Goal: Information Seeking & Learning: Learn about a topic

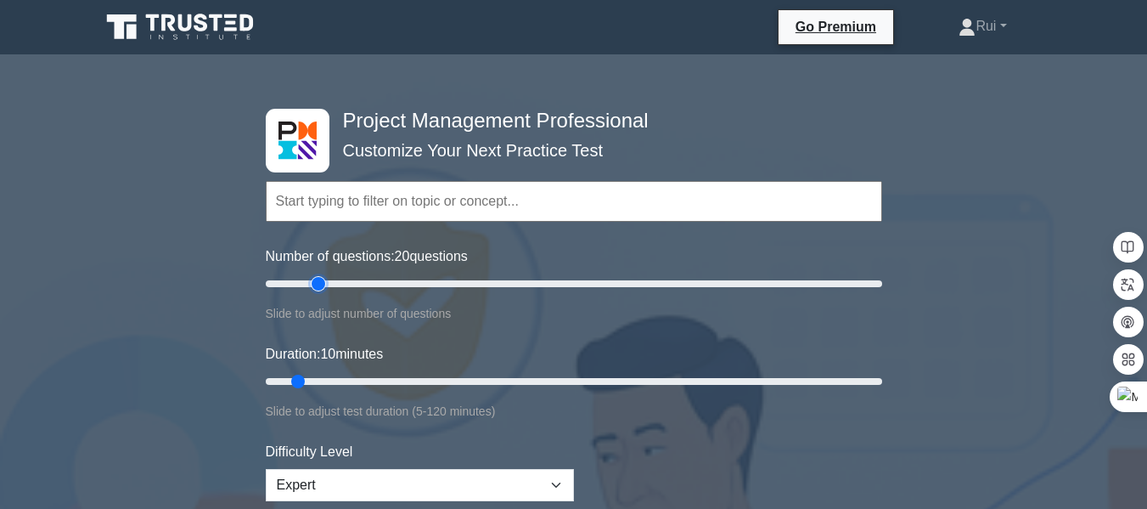
drag, startPoint x: 296, startPoint y: 283, endPoint x: 313, endPoint y: 281, distance: 16.2
type input "20"
click at [313, 281] on input "Number of questions: 20 questions" at bounding box center [574, 283] width 617 height 20
drag, startPoint x: 298, startPoint y: 378, endPoint x: 370, endPoint y: 377, distance: 72.2
type input "25"
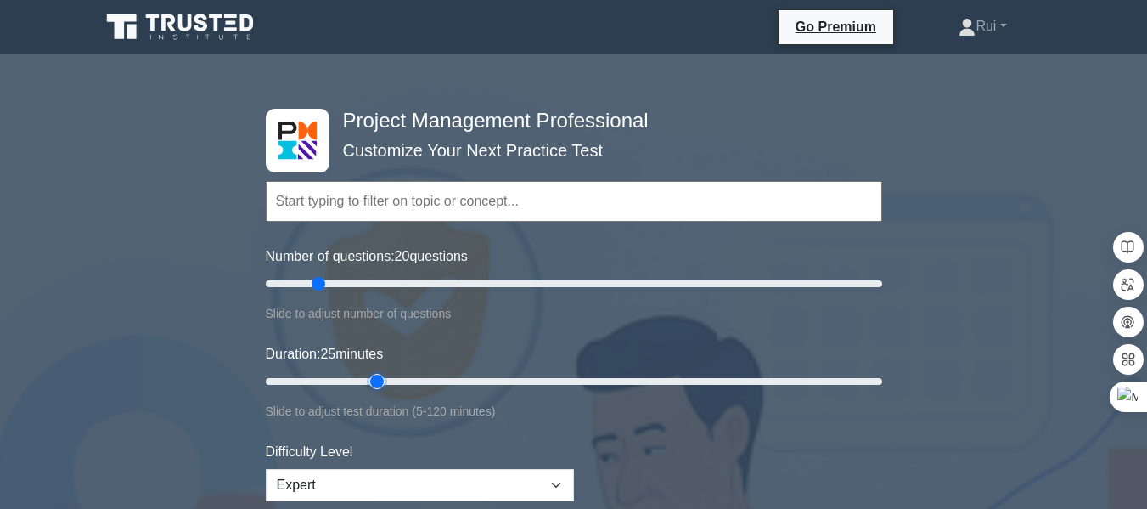
click at [370, 377] on input "Duration: 25 minutes" at bounding box center [574, 381] width 617 height 20
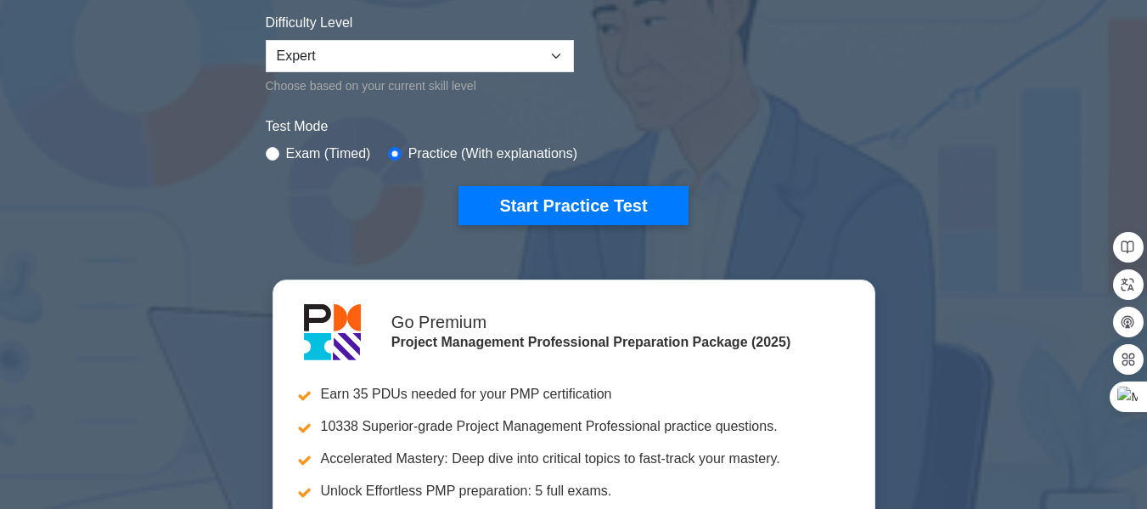
scroll to position [473, 0]
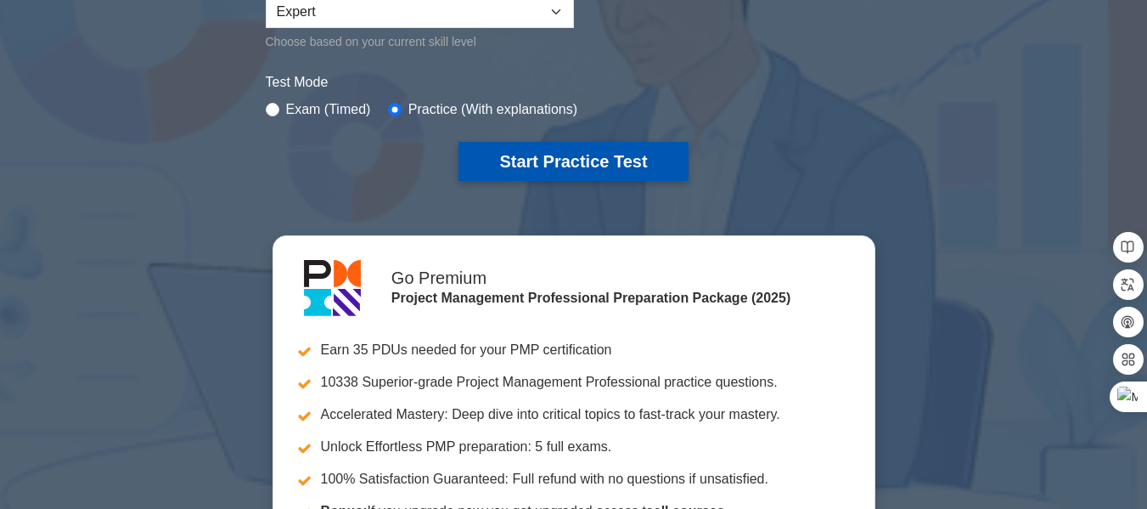
click at [586, 156] on button "Start Practice Test" at bounding box center [573, 161] width 229 height 39
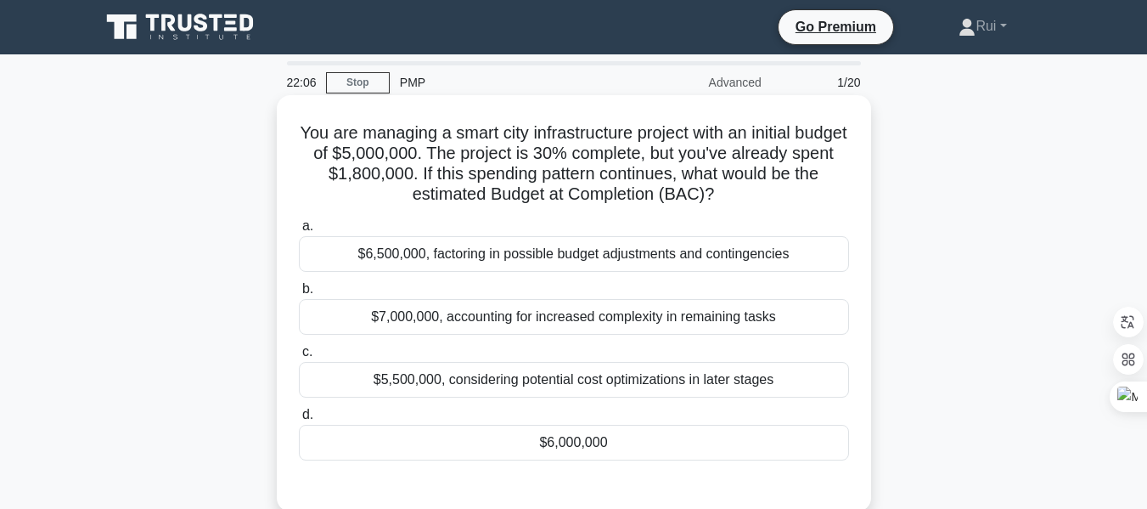
click at [482, 447] on div "$6,000,000" at bounding box center [574, 443] width 550 height 36
click at [299, 420] on input "d. $6,000,000" at bounding box center [299, 414] width 0 height 11
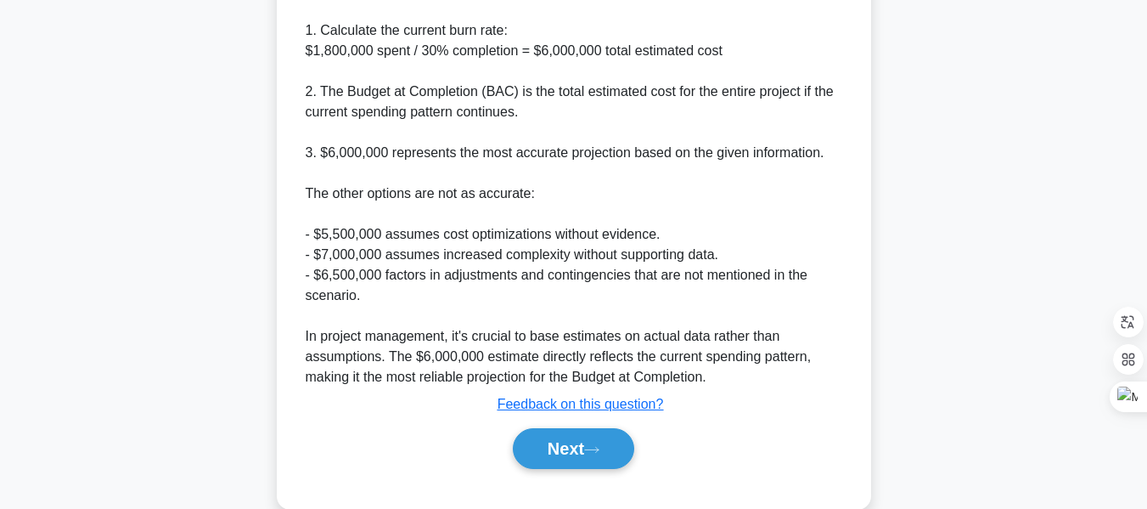
scroll to position [559, 0]
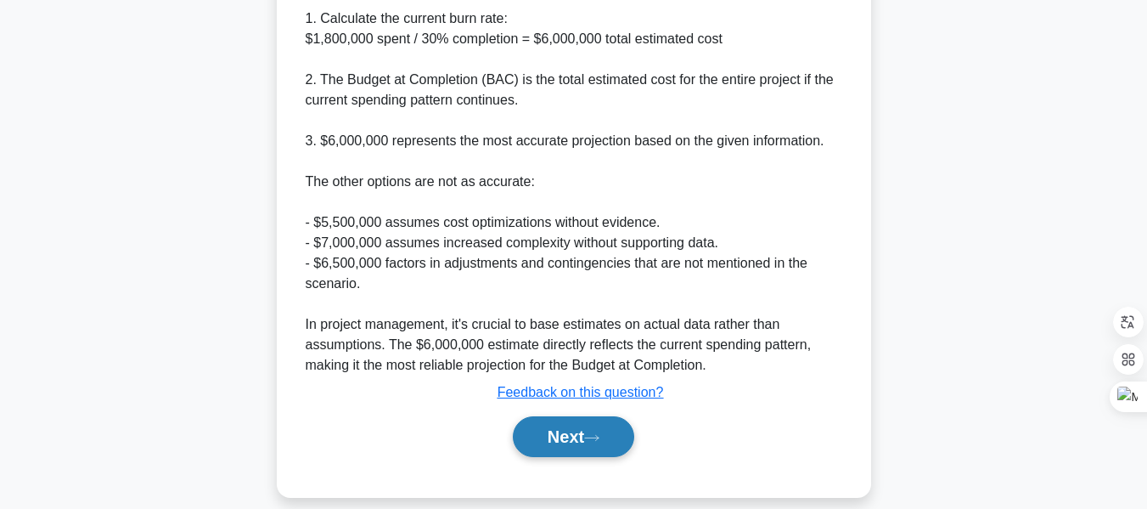
click at [564, 437] on button "Next" at bounding box center [573, 436] width 121 height 41
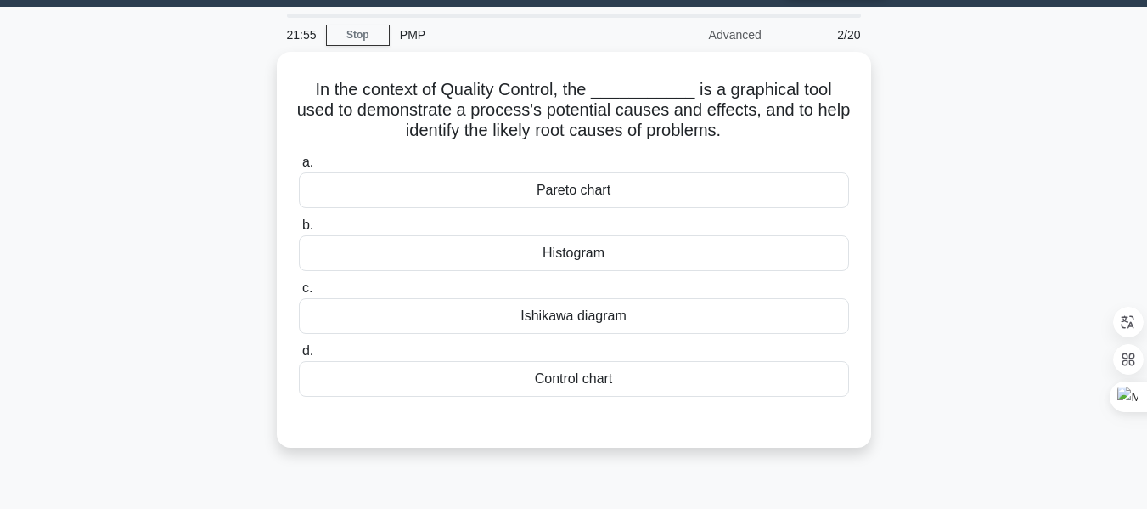
scroll to position [46, 0]
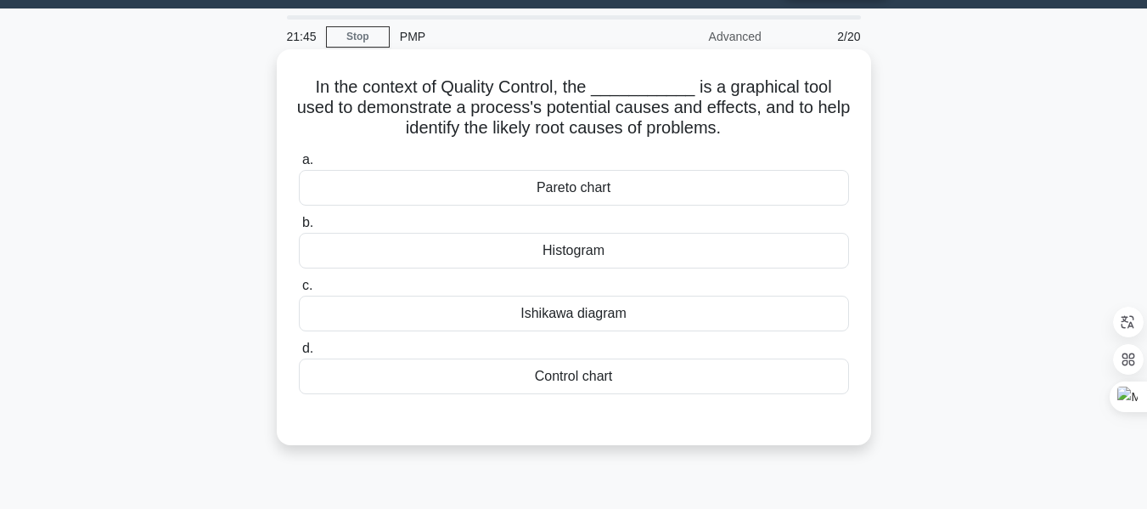
click at [570, 315] on div "Ishikawa diagram" at bounding box center [574, 314] width 550 height 36
click at [299, 291] on input "[PERSON_NAME] diagram" at bounding box center [299, 285] width 0 height 11
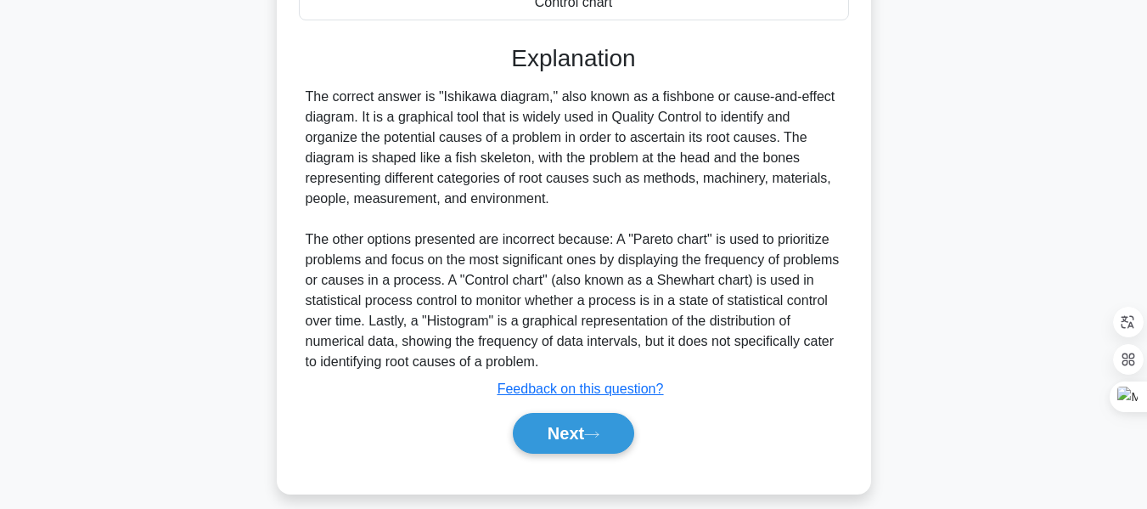
scroll to position [425, 0]
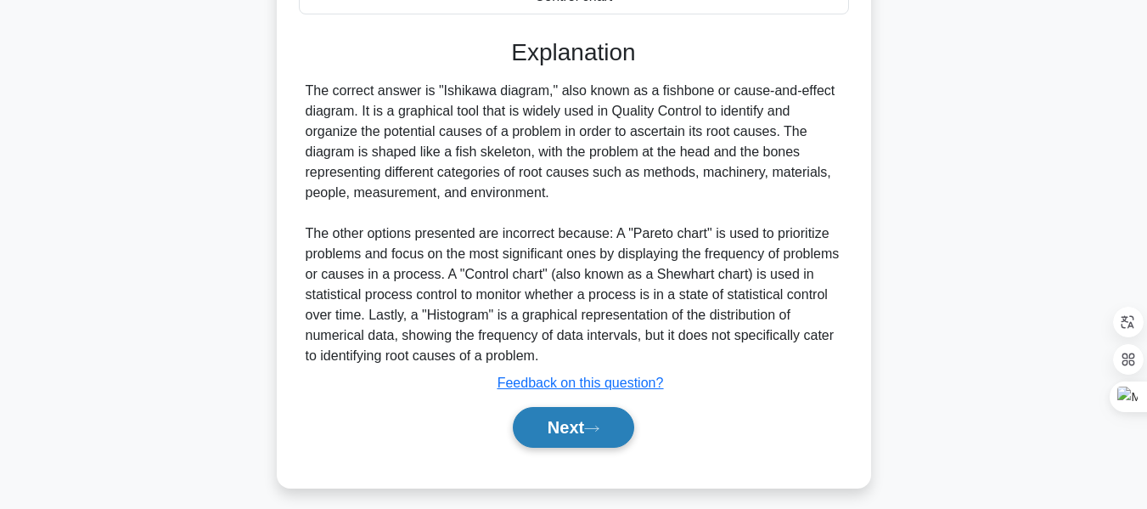
click at [577, 428] on button "Next" at bounding box center [573, 427] width 121 height 41
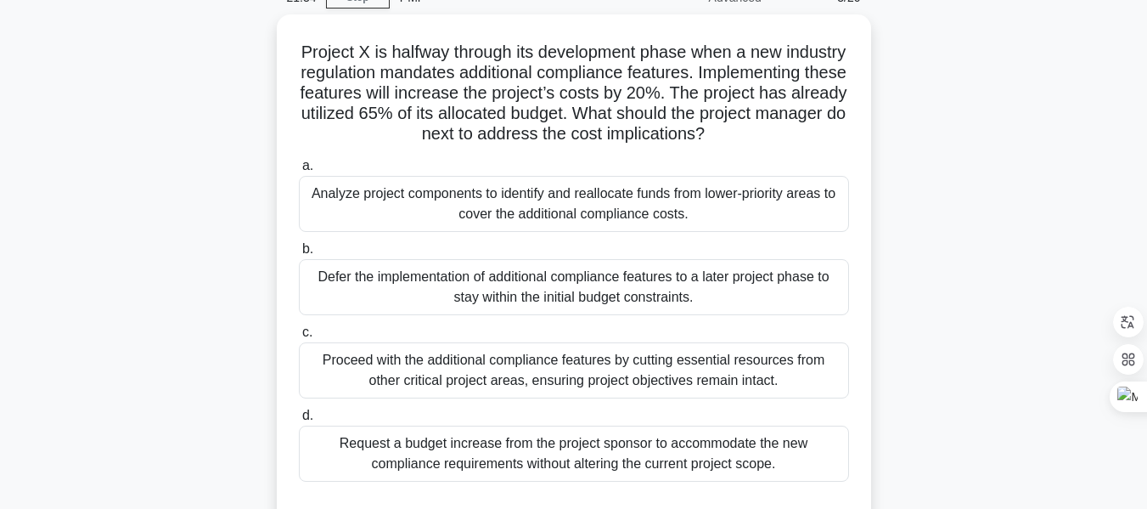
scroll to position [87, 0]
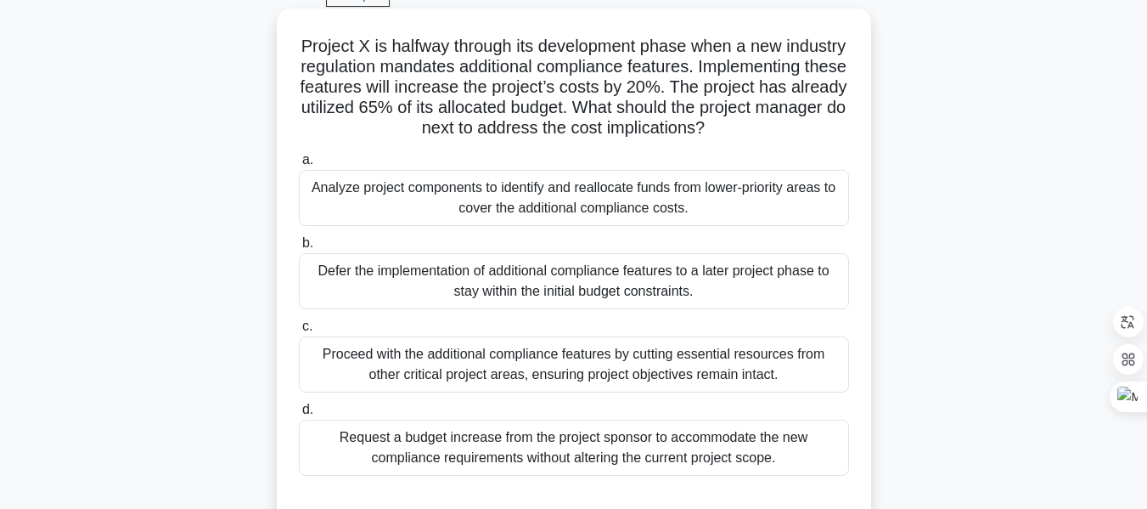
click at [648, 462] on div "Request a budget increase from the project sponsor to accommodate the new compl…" at bounding box center [574, 448] width 550 height 56
click at [299, 415] on input "d. Request a budget increase from the project sponsor to accommodate the new co…" at bounding box center [299, 409] width 0 height 11
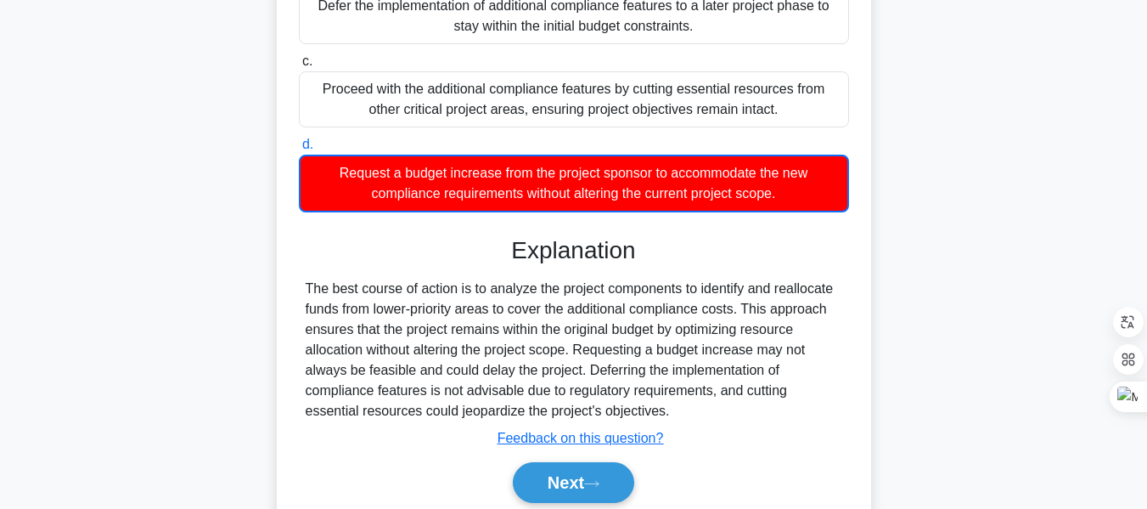
scroll to position [439, 0]
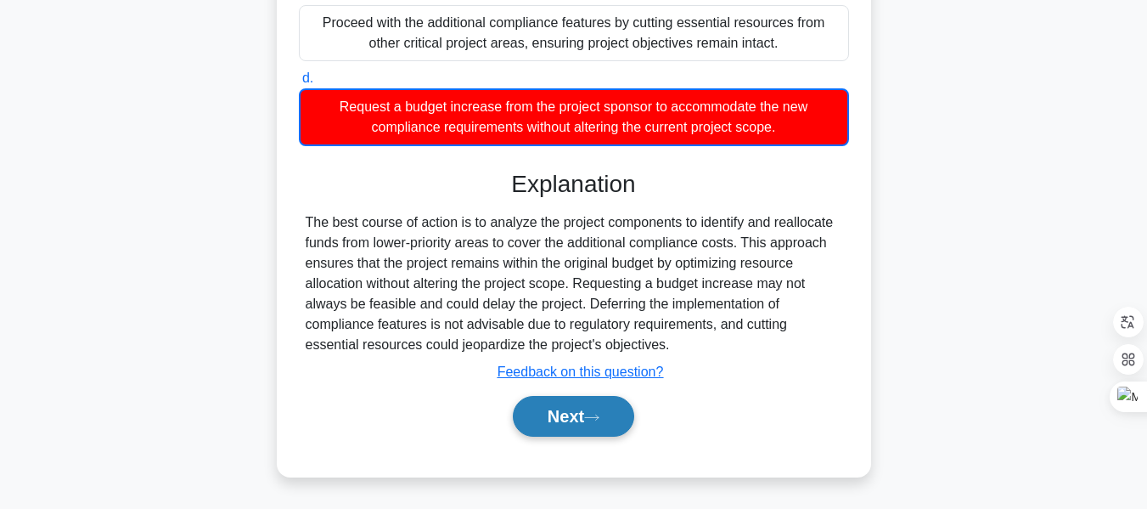
click at [573, 411] on button "Next" at bounding box center [573, 416] width 121 height 41
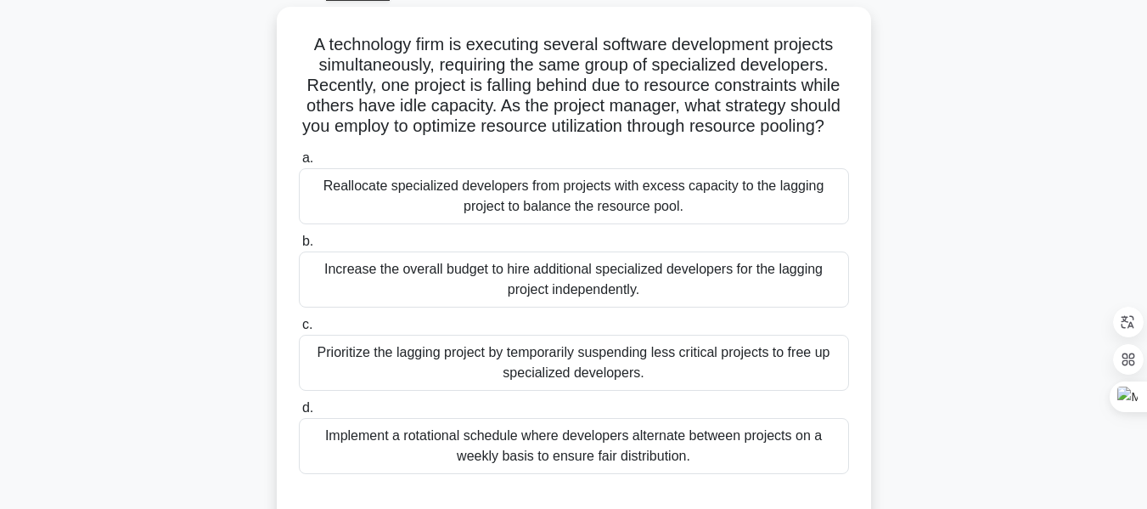
scroll to position [94, 0]
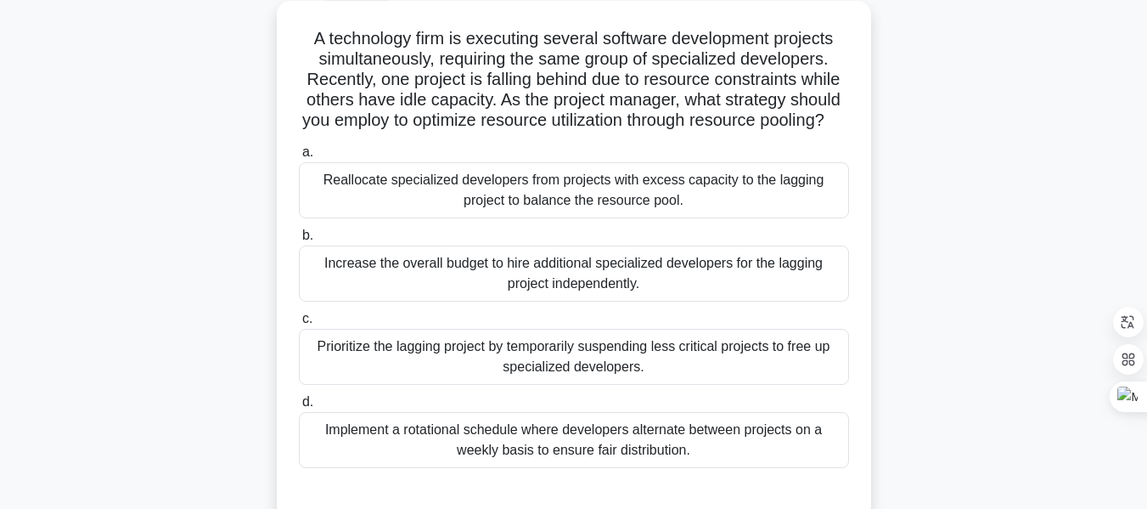
click at [655, 211] on div "Reallocate specialized developers from projects with excess capacity to the lag…" at bounding box center [574, 190] width 550 height 56
click at [299, 158] on input "a. Reallocate specialized developers from projects with excess capacity to the …" at bounding box center [299, 152] width 0 height 11
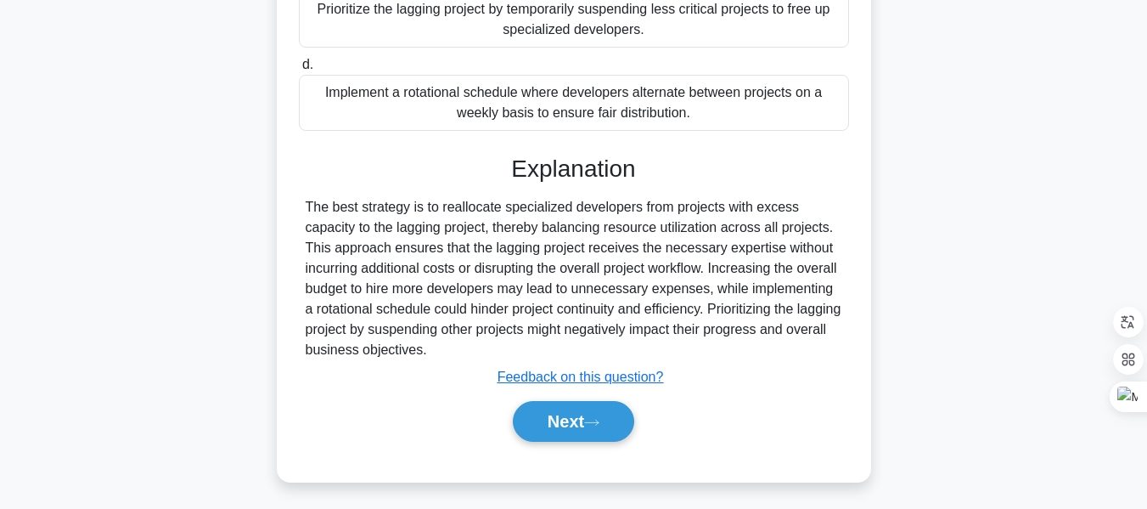
scroll to position [458, 0]
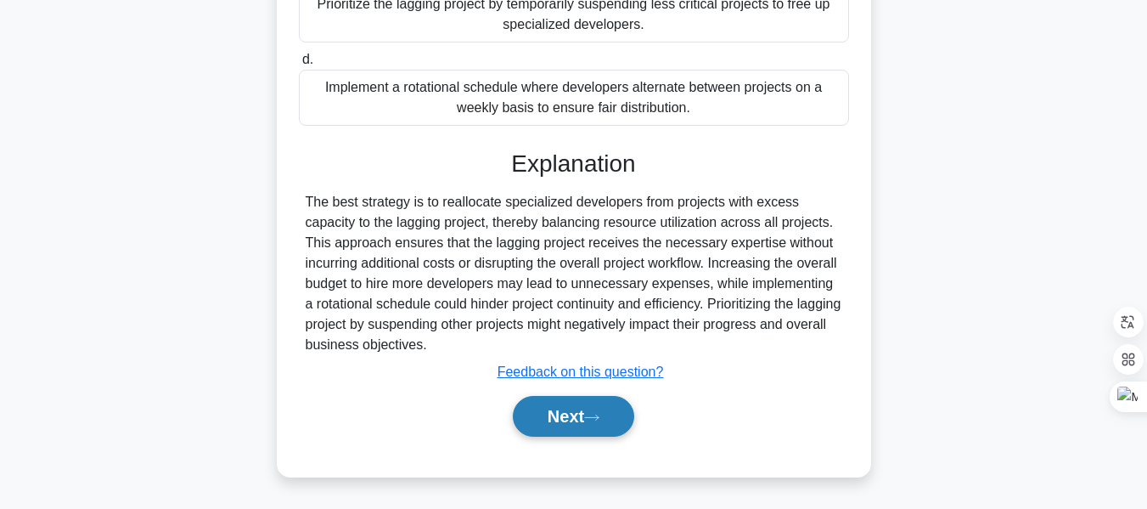
click at [612, 414] on button "Next" at bounding box center [573, 416] width 121 height 41
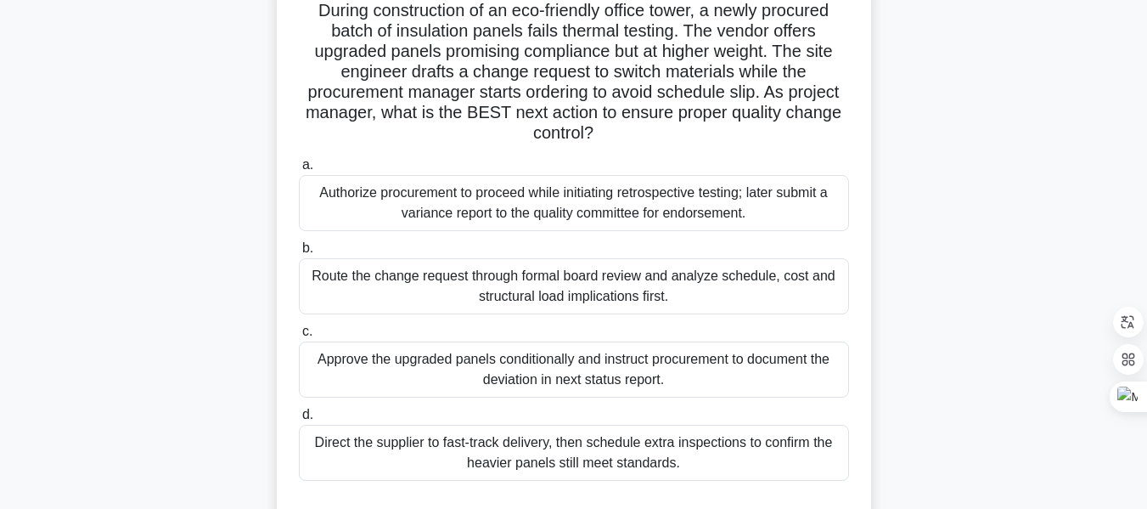
scroll to position [132, 0]
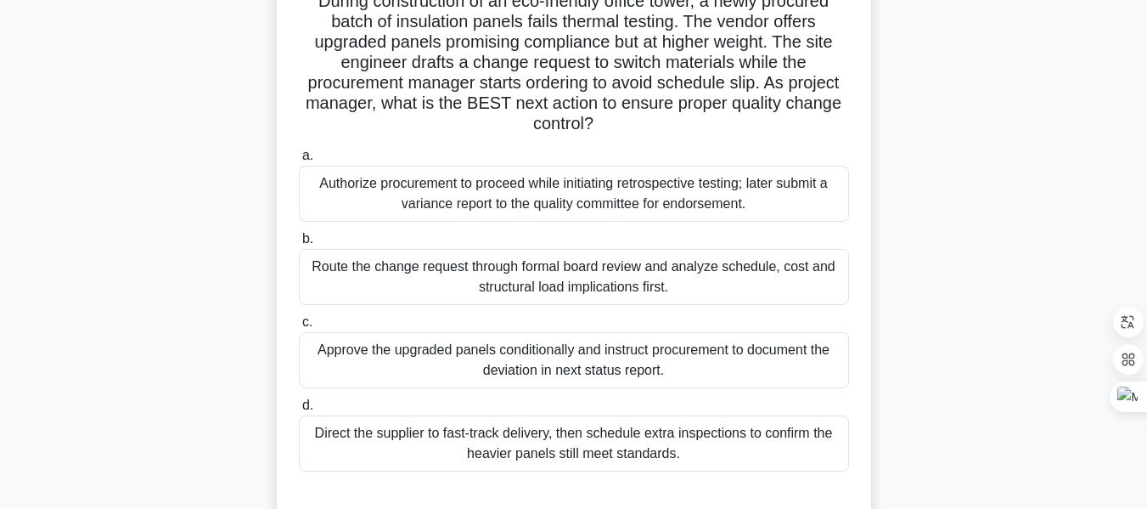
click at [550, 269] on div "Route the change request through formal board review and analyze schedule, cost…" at bounding box center [574, 277] width 550 height 56
click at [299, 245] on input "b. Route the change request through formal board review and analyze schedule, c…" at bounding box center [299, 239] width 0 height 11
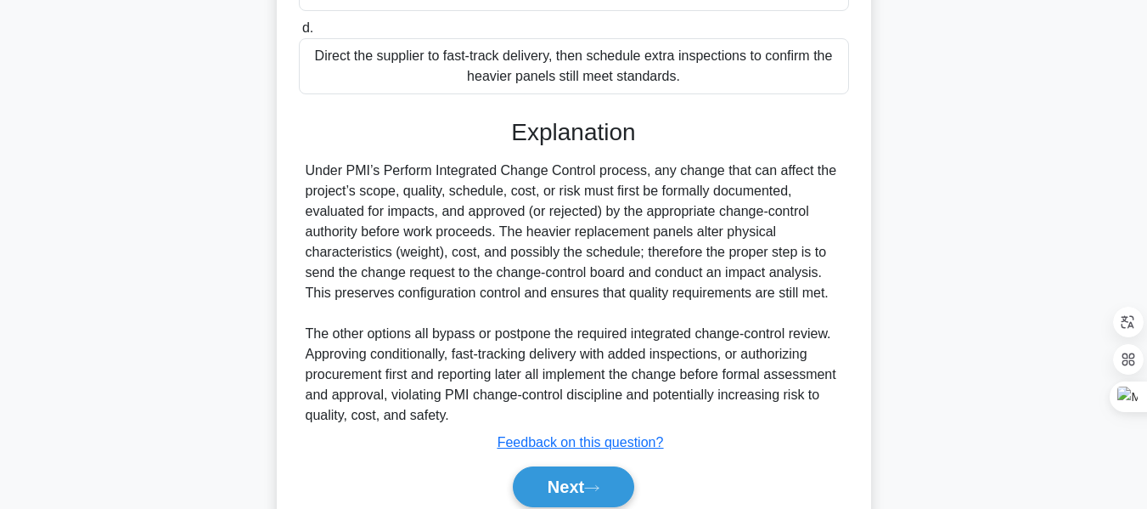
scroll to position [580, 0]
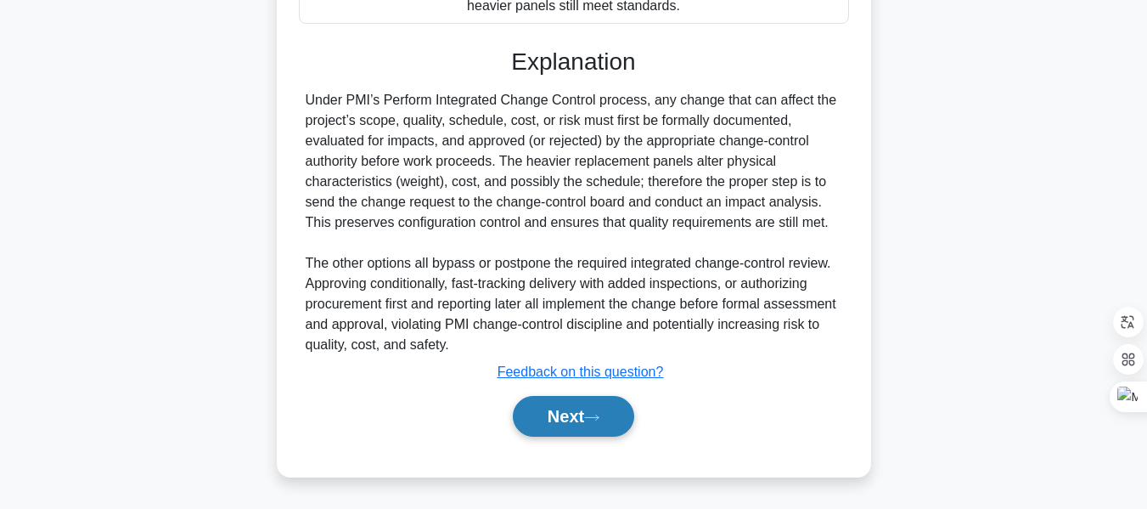
click at [576, 409] on button "Next" at bounding box center [573, 416] width 121 height 41
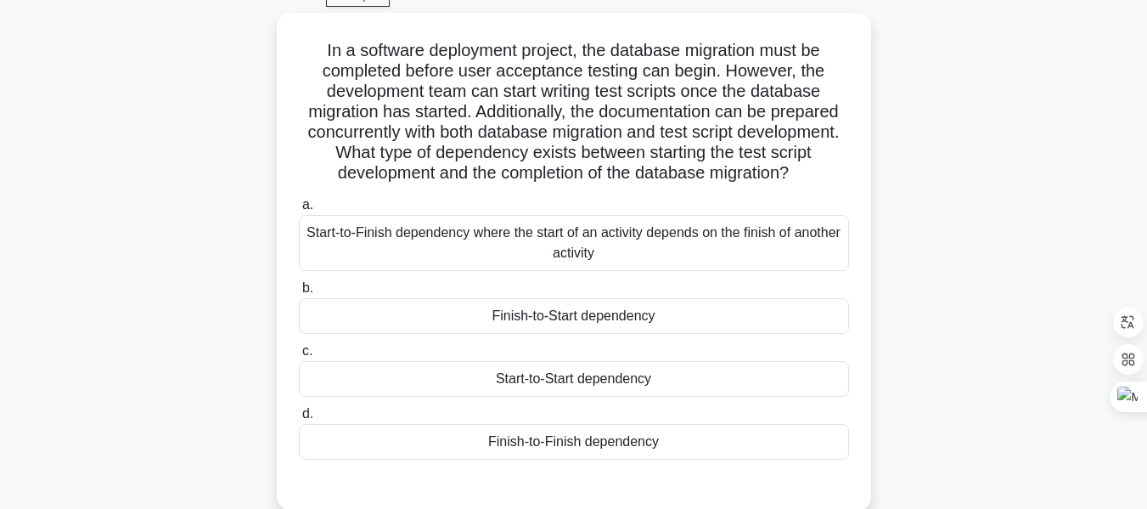
scroll to position [87, 0]
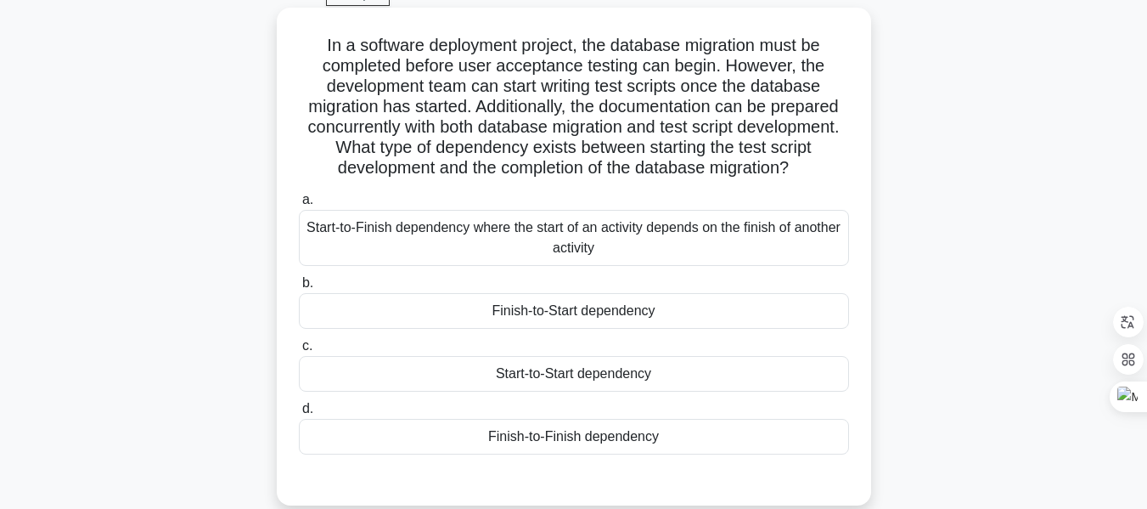
click at [576, 391] on div "Start-to-Start dependency" at bounding box center [574, 374] width 550 height 36
click at [299, 352] on input "c. Start-to-Start dependency" at bounding box center [299, 346] width 0 height 11
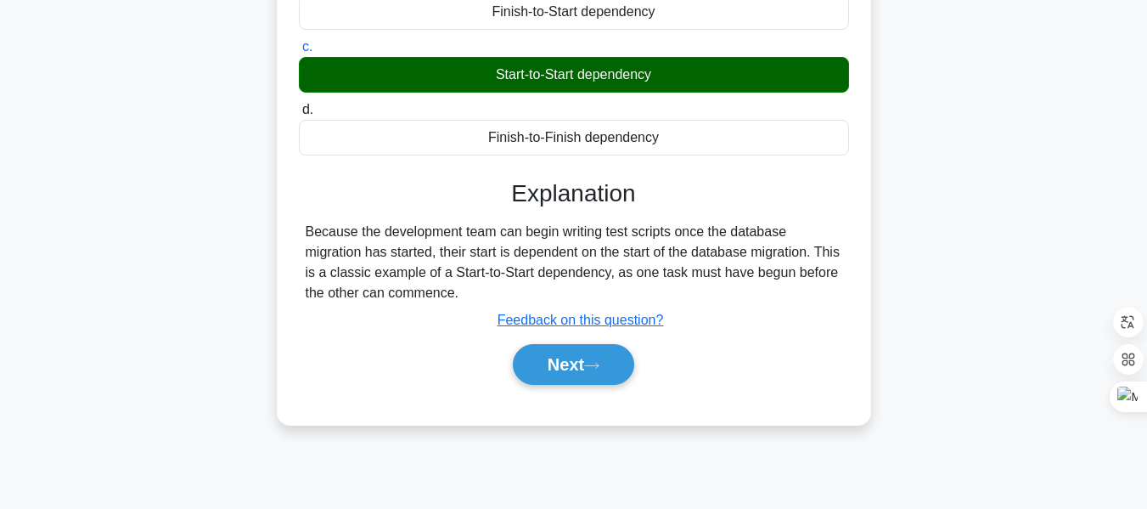
scroll to position [392, 0]
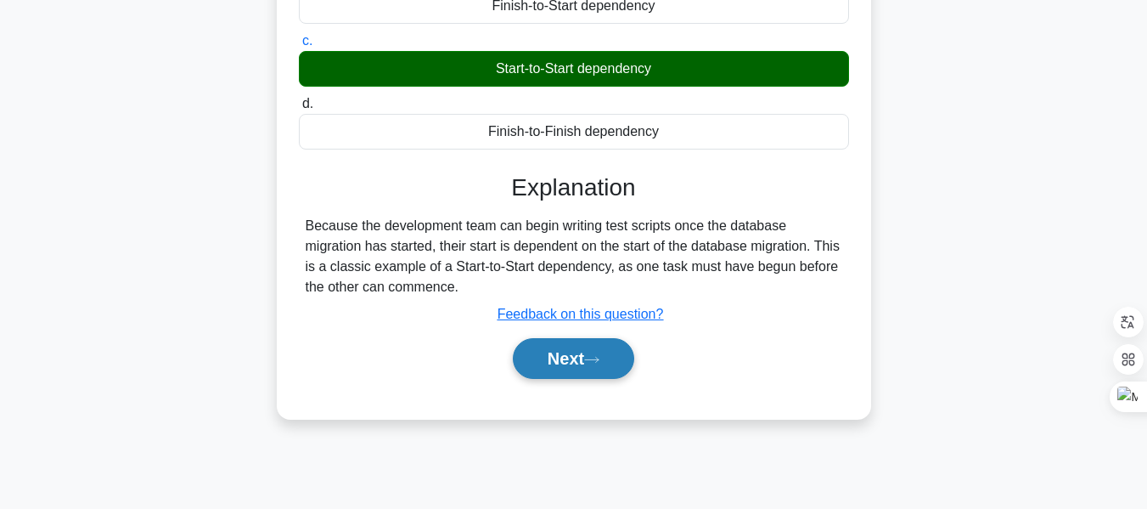
click at [572, 371] on button "Next" at bounding box center [573, 358] width 121 height 41
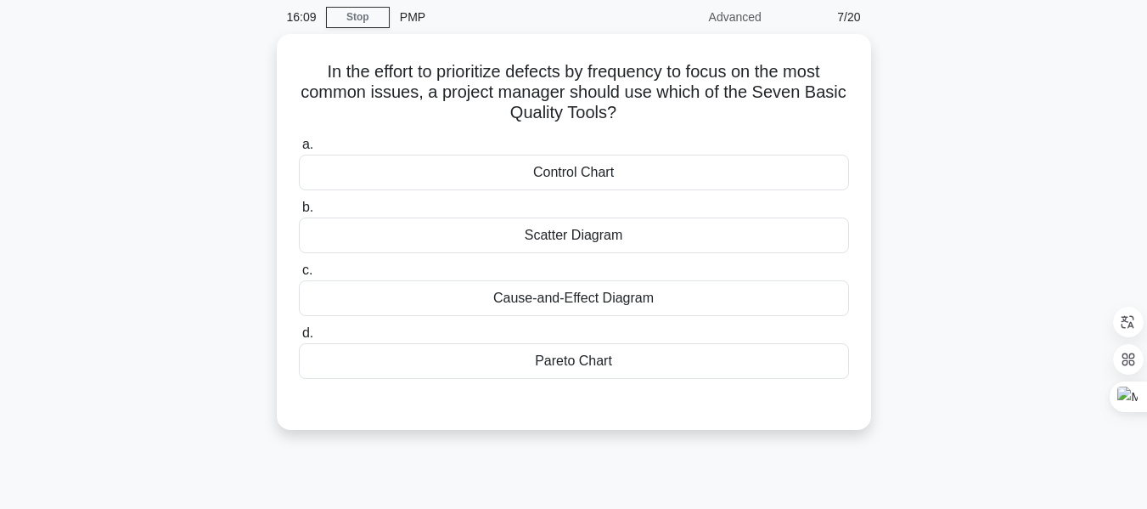
scroll to position [59, 0]
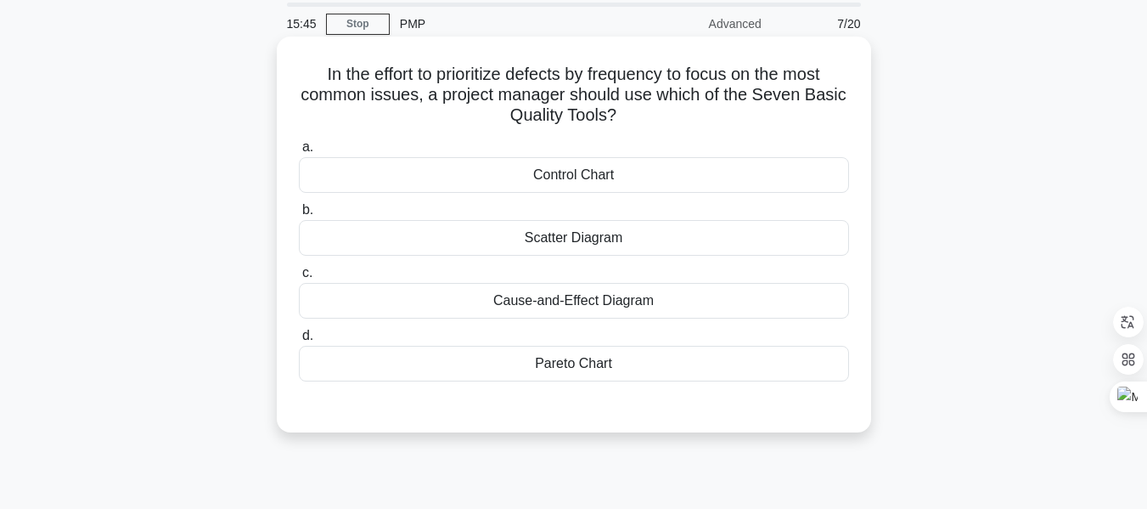
click at [587, 362] on div "Pareto Chart" at bounding box center [574, 364] width 550 height 36
click at [299, 341] on input "d. Pareto Chart" at bounding box center [299, 335] width 0 height 11
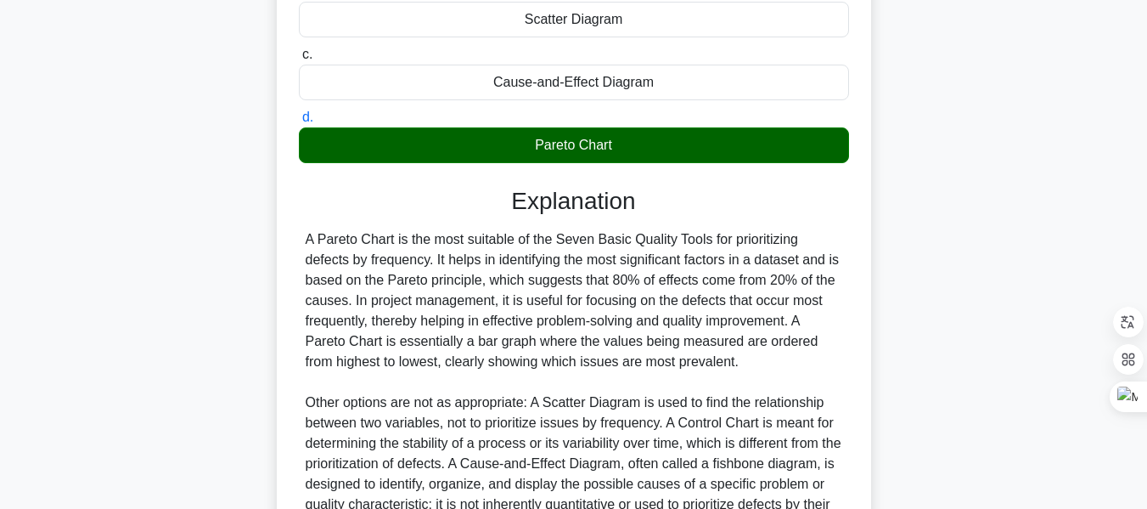
scroll to position [458, 0]
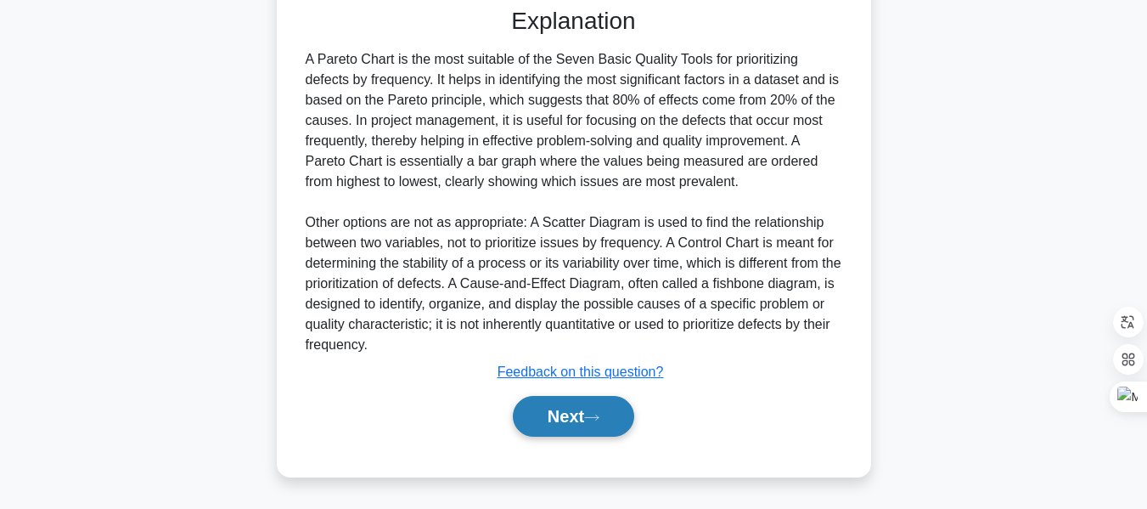
click at [589, 415] on button "Next" at bounding box center [573, 416] width 121 height 41
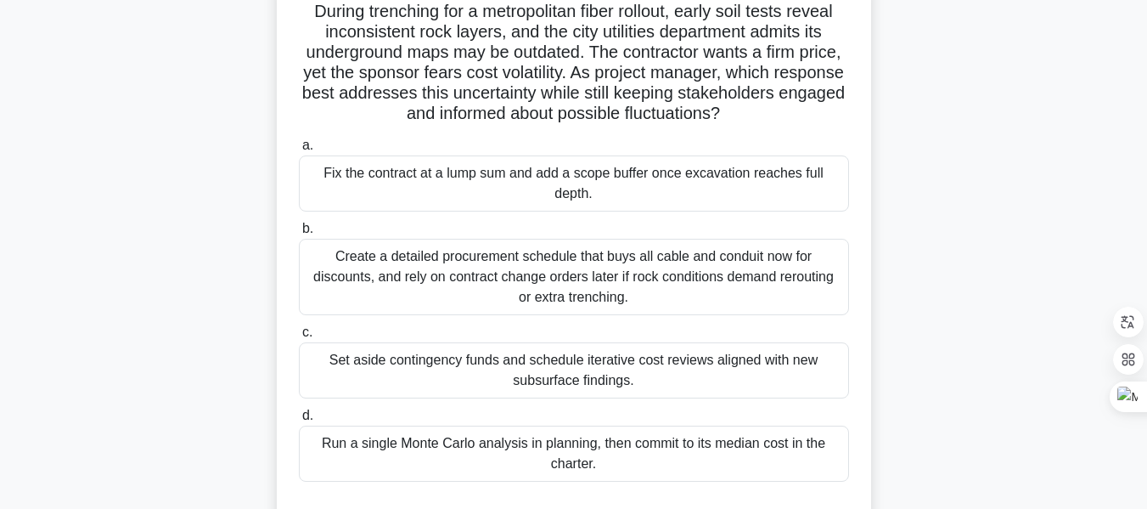
scroll to position [128, 0]
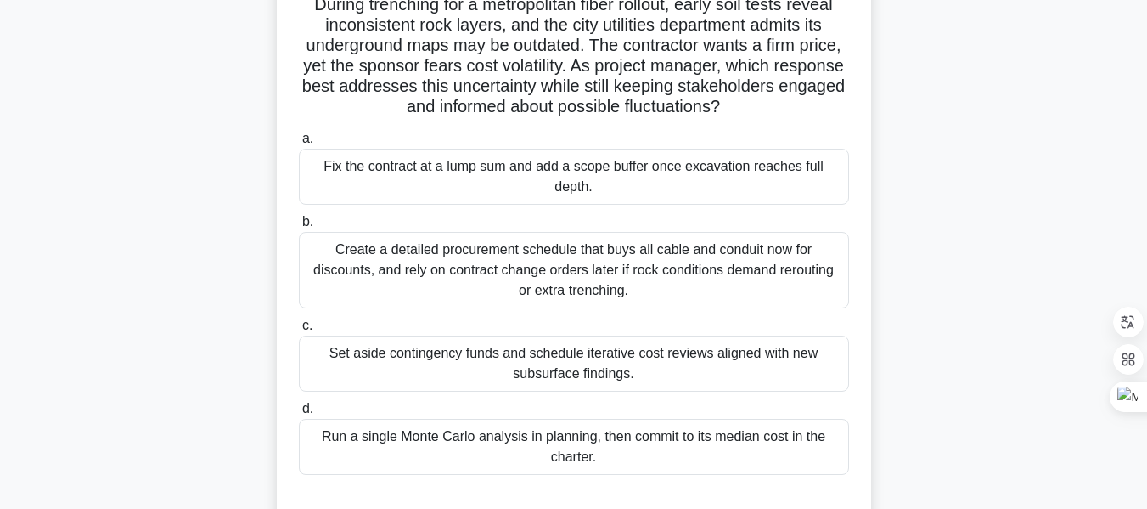
click at [628, 263] on div "Create a detailed procurement schedule that buys all cable and conduit now for …" at bounding box center [574, 270] width 550 height 76
click at [299, 228] on input "b. Create a detailed procurement schedule that buys all cable and conduit now f…" at bounding box center [299, 222] width 0 height 11
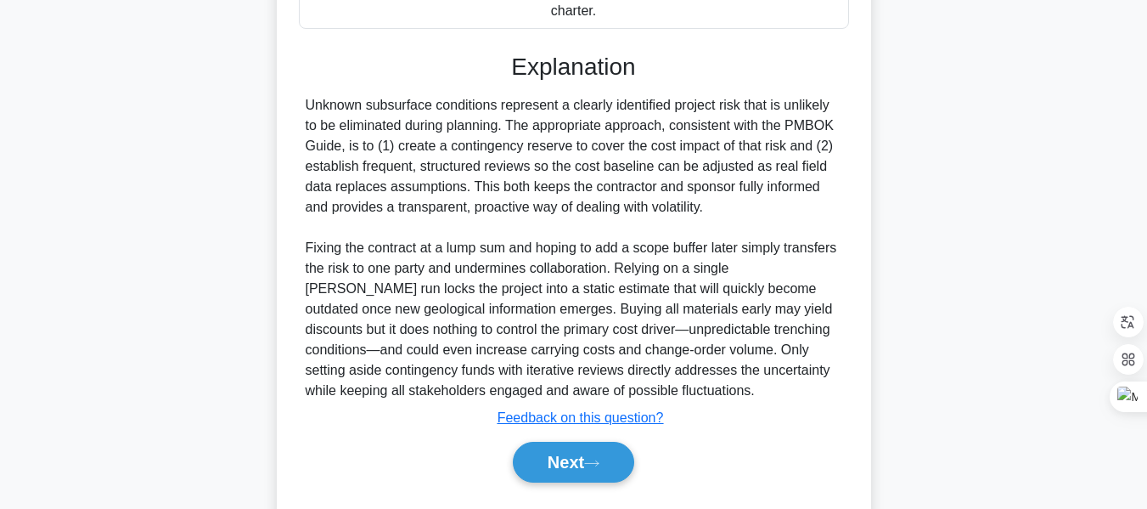
scroll to position [622, 0]
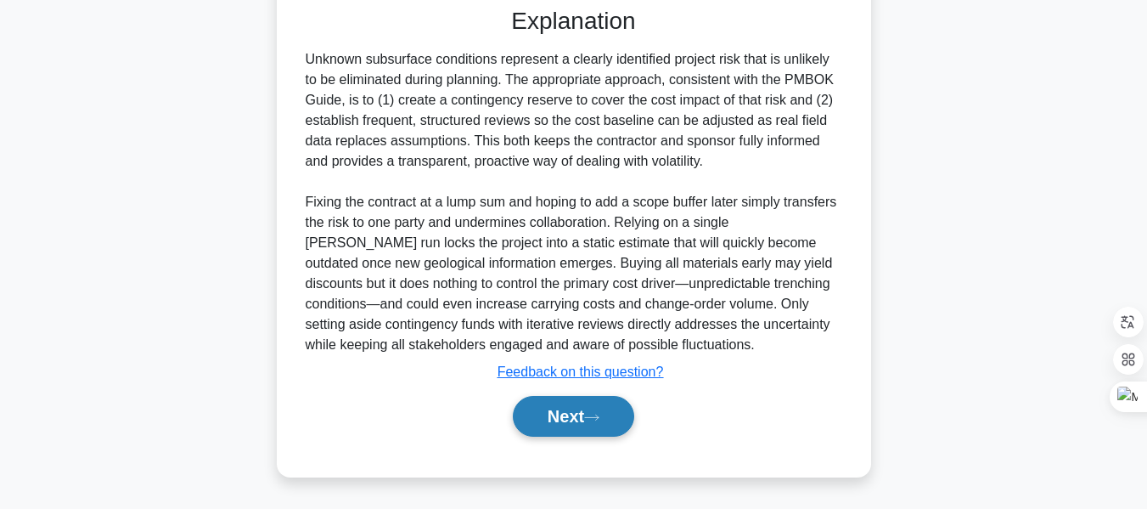
click at [583, 416] on button "Next" at bounding box center [573, 416] width 121 height 41
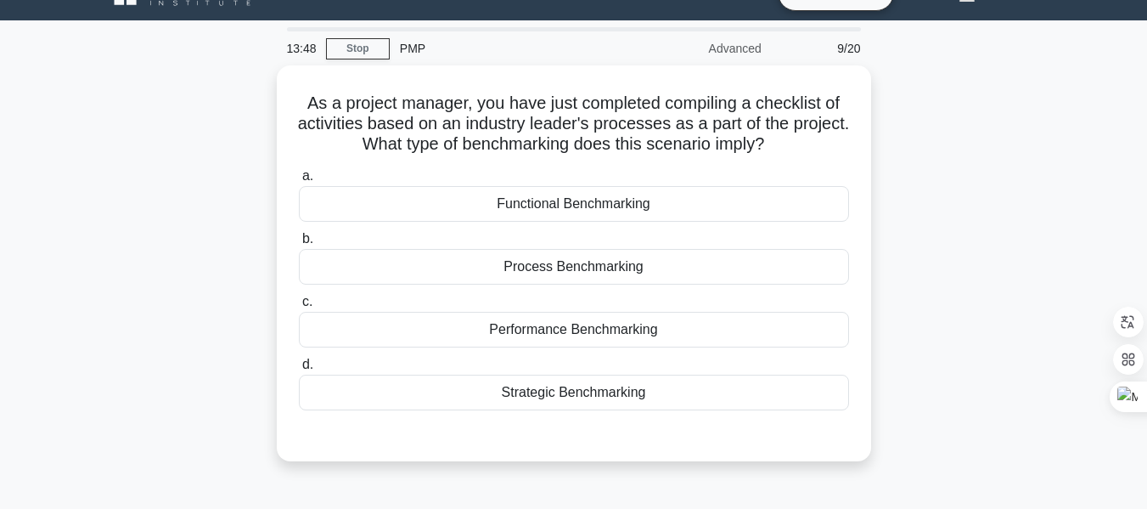
scroll to position [21, 0]
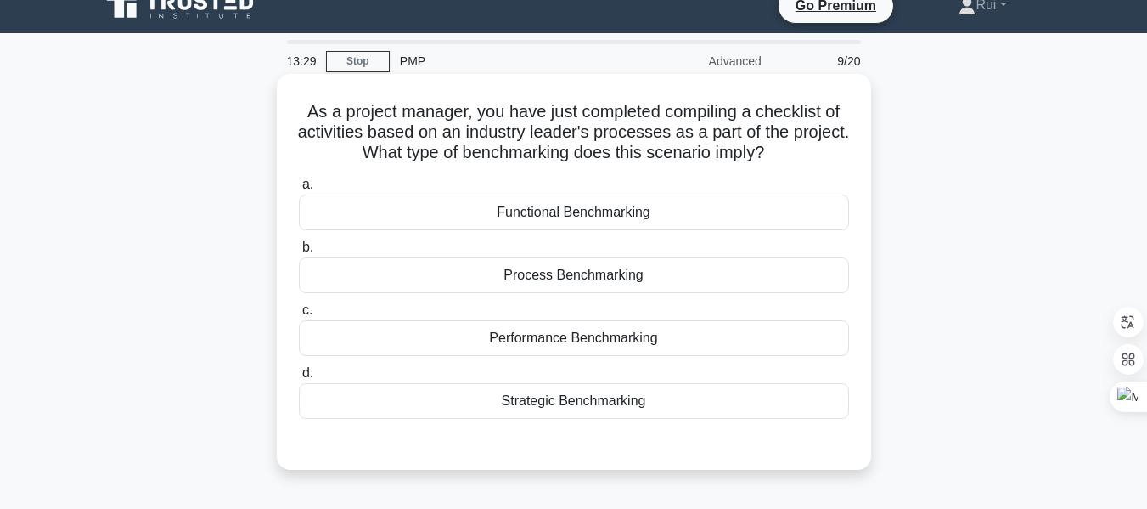
click at [607, 273] on div "Process Benchmarking" at bounding box center [574, 275] width 550 height 36
click at [299, 253] on input "b. Process Benchmarking" at bounding box center [299, 247] width 0 height 11
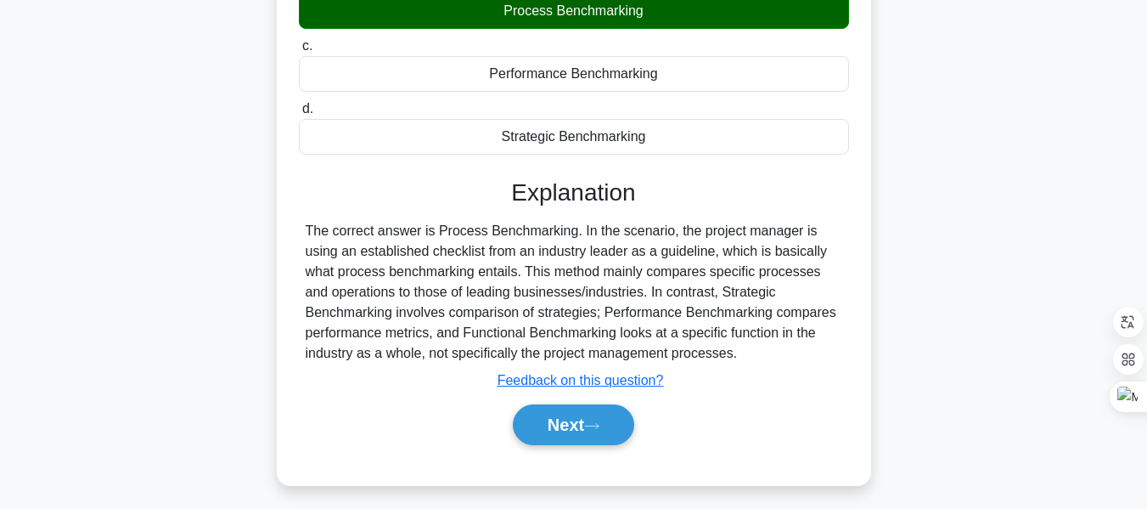
scroll to position [408, 0]
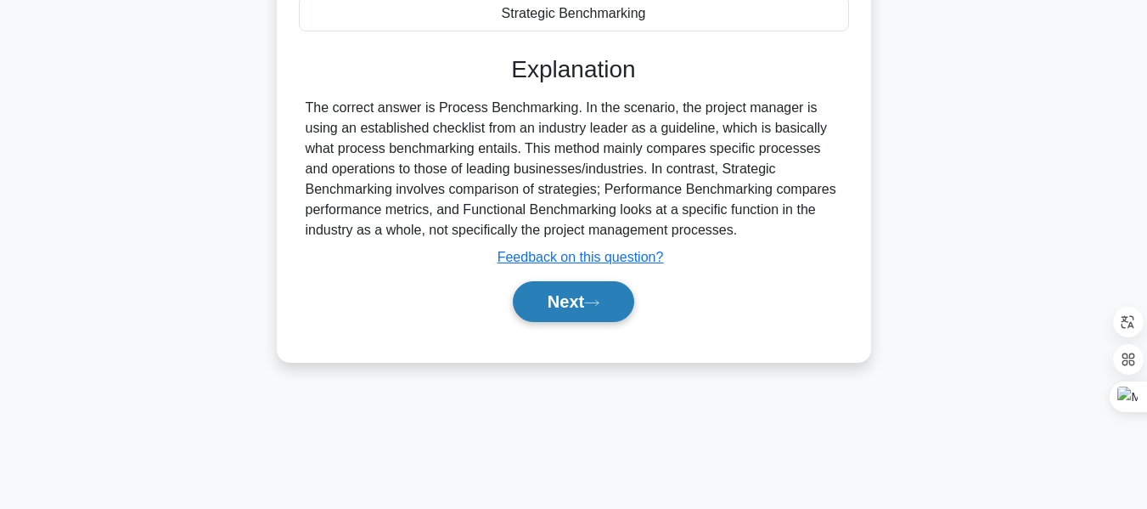
click at [586, 301] on button "Next" at bounding box center [573, 301] width 121 height 41
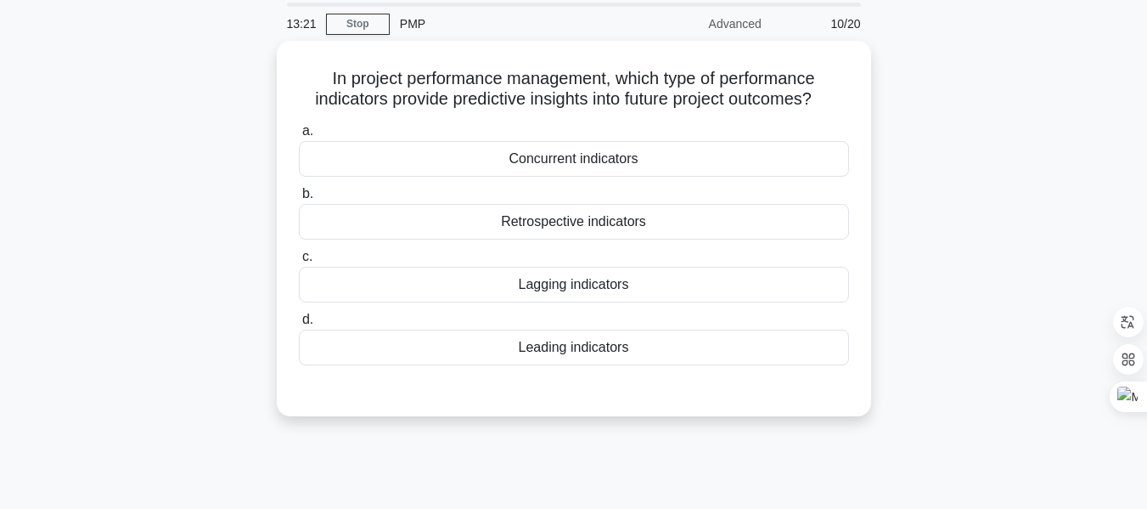
scroll to position [55, 0]
click at [632, 225] on div "Retrospective indicators" at bounding box center [574, 221] width 550 height 36
click at [299, 199] on input "b. Retrospective indicators" at bounding box center [299, 193] width 0 height 11
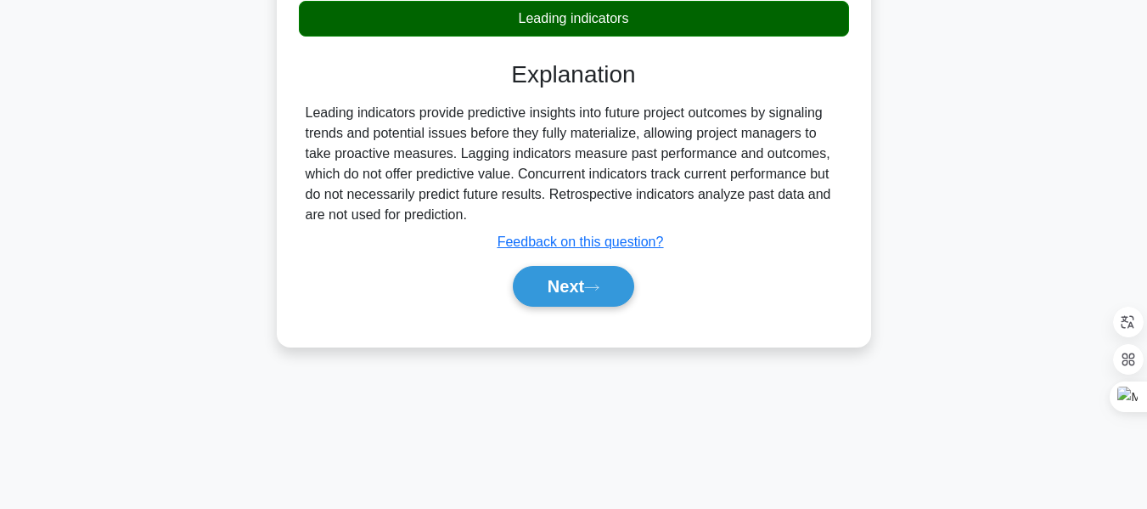
scroll to position [407, 0]
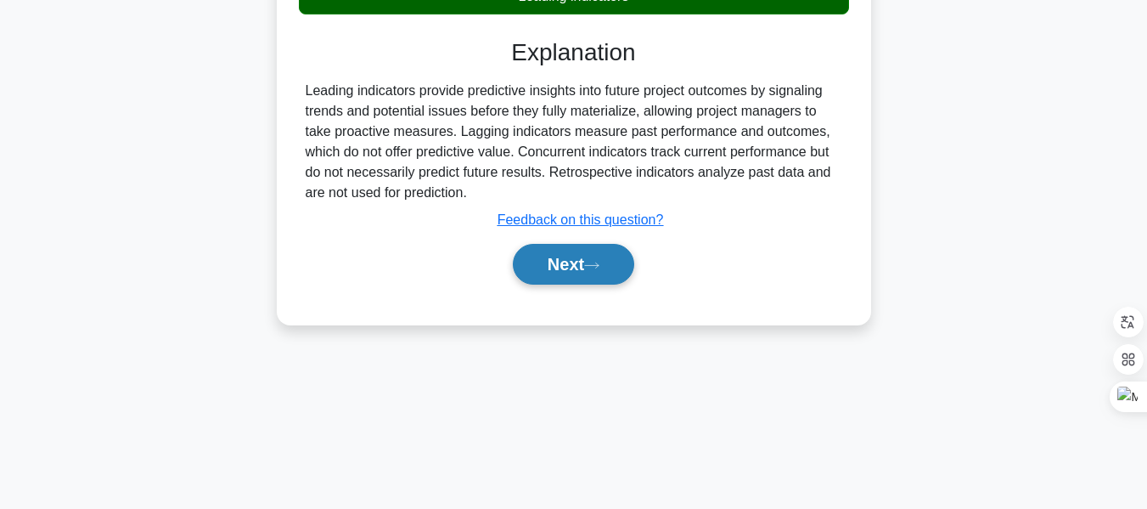
click at [594, 273] on button "Next" at bounding box center [573, 264] width 121 height 41
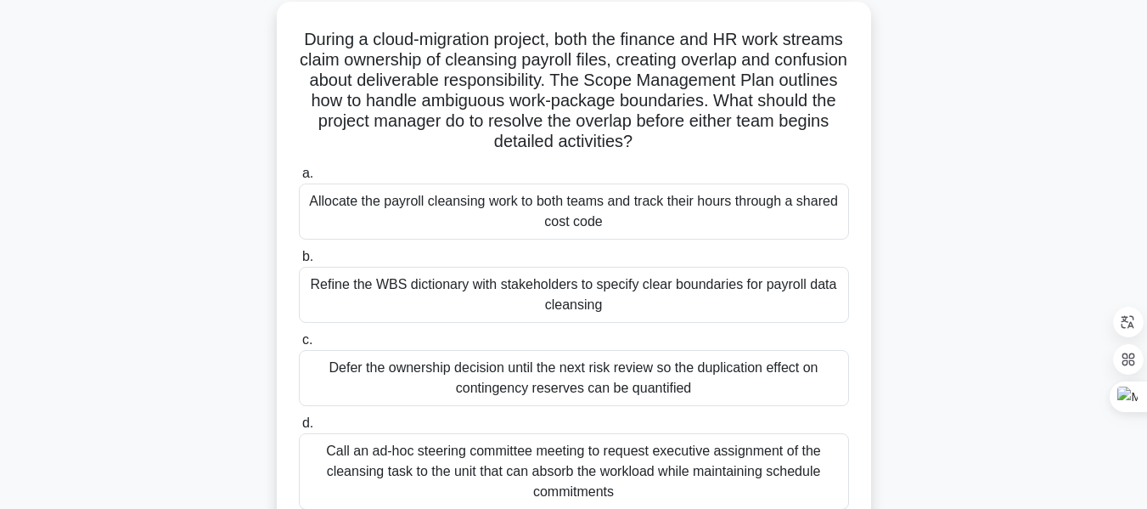
scroll to position [94, 0]
click at [523, 284] on div "Refine the WBS dictionary with stakeholders to specify clear boundaries for pay…" at bounding box center [574, 294] width 550 height 56
click at [299, 262] on input "b. Refine the WBS dictionary with stakeholders to specify clear boundaries for …" at bounding box center [299, 256] width 0 height 11
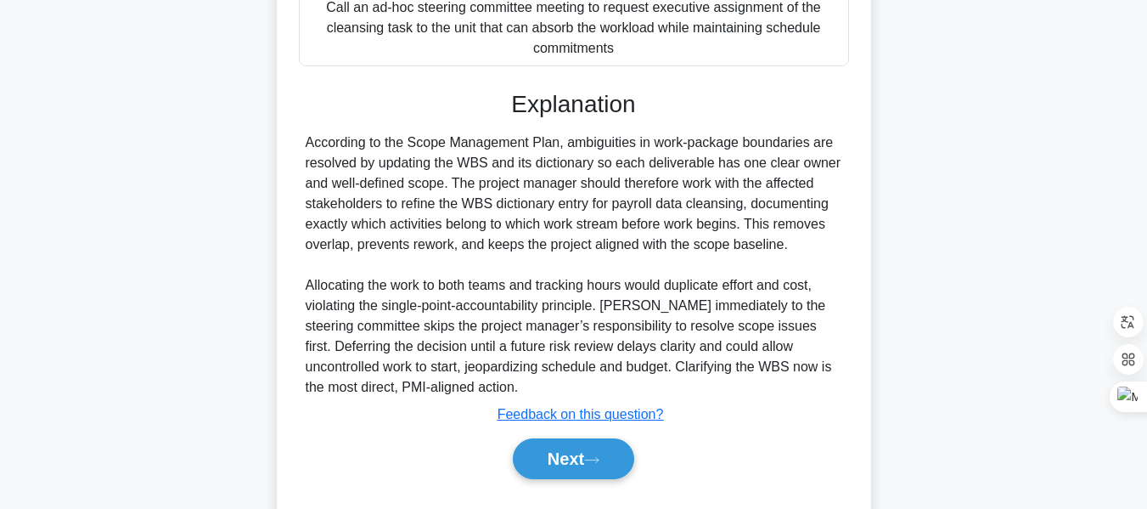
scroll to position [580, 0]
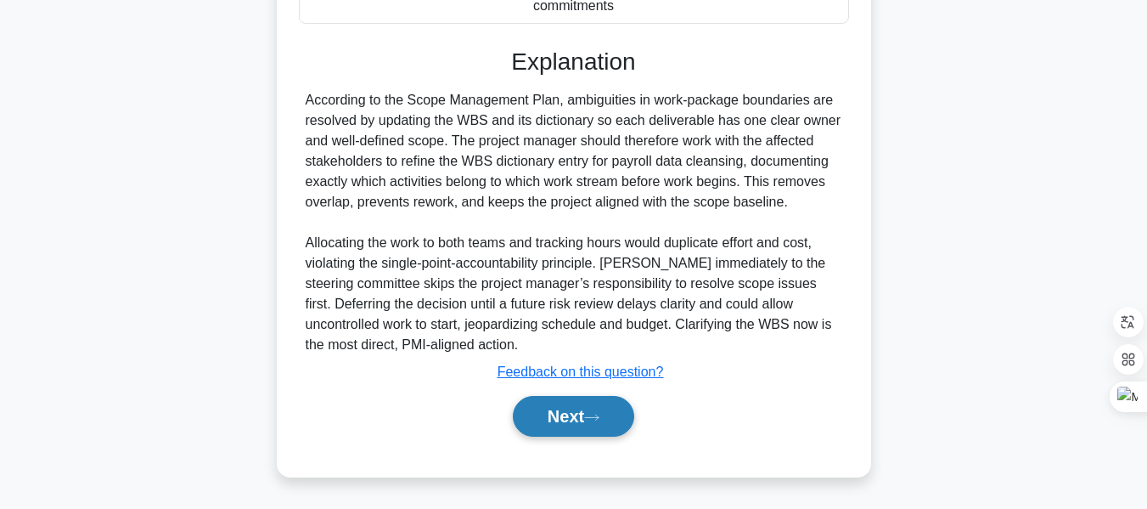
click at [575, 411] on button "Next" at bounding box center [573, 416] width 121 height 41
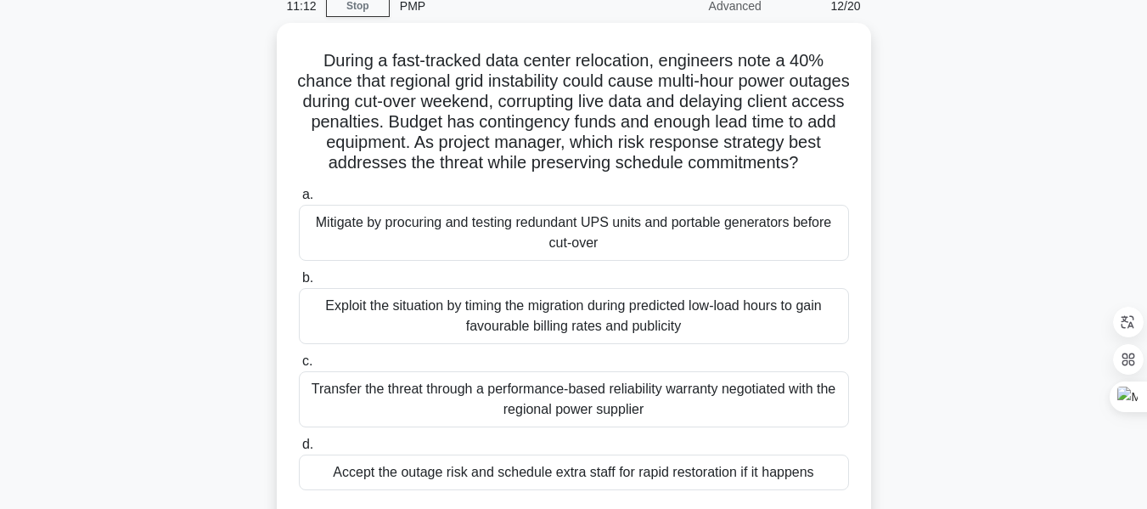
scroll to position [75, 0]
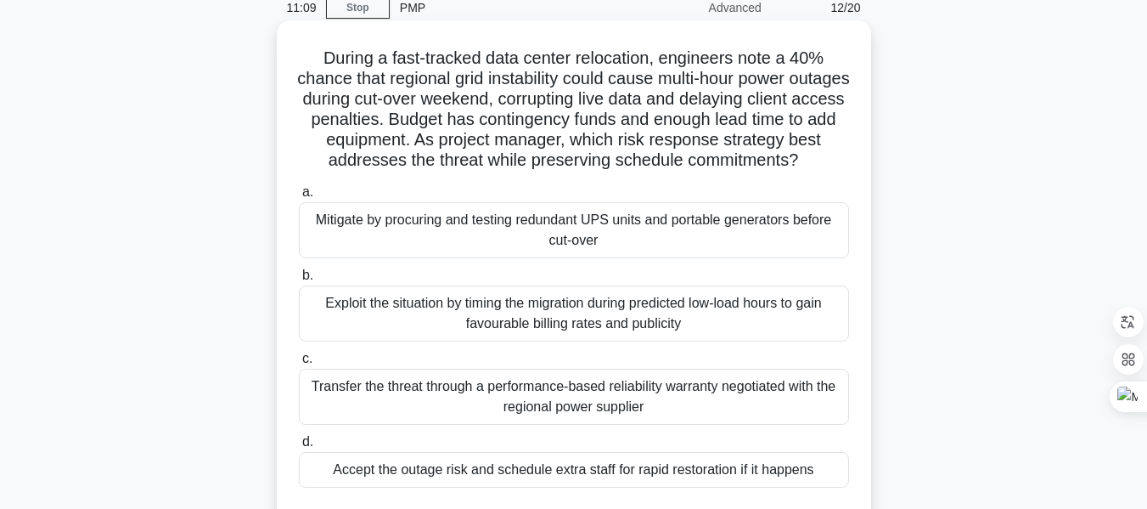
click at [629, 253] on div "Mitigate by procuring and testing redundant UPS units and portable generators b…" at bounding box center [574, 230] width 550 height 56
click at [299, 198] on input "a. Mitigate by procuring and testing redundant UPS units and portable generator…" at bounding box center [299, 192] width 0 height 11
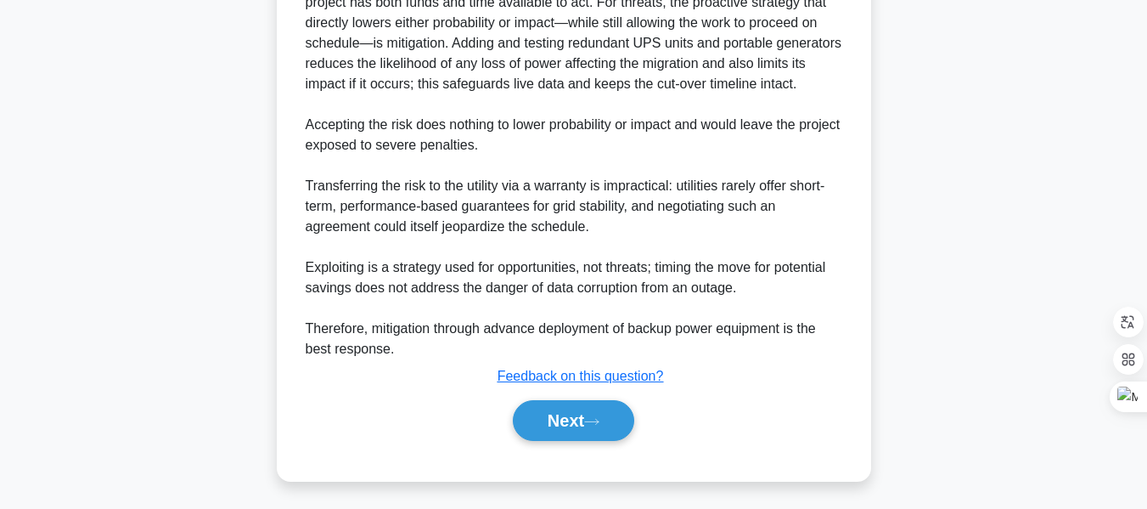
scroll to position [702, 0]
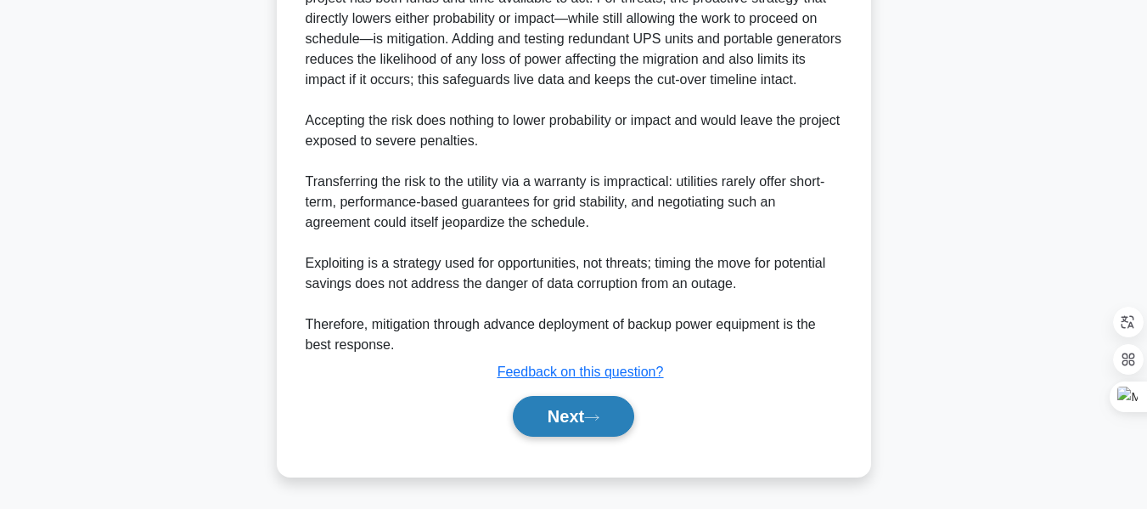
click at [554, 421] on button "Next" at bounding box center [573, 416] width 121 height 41
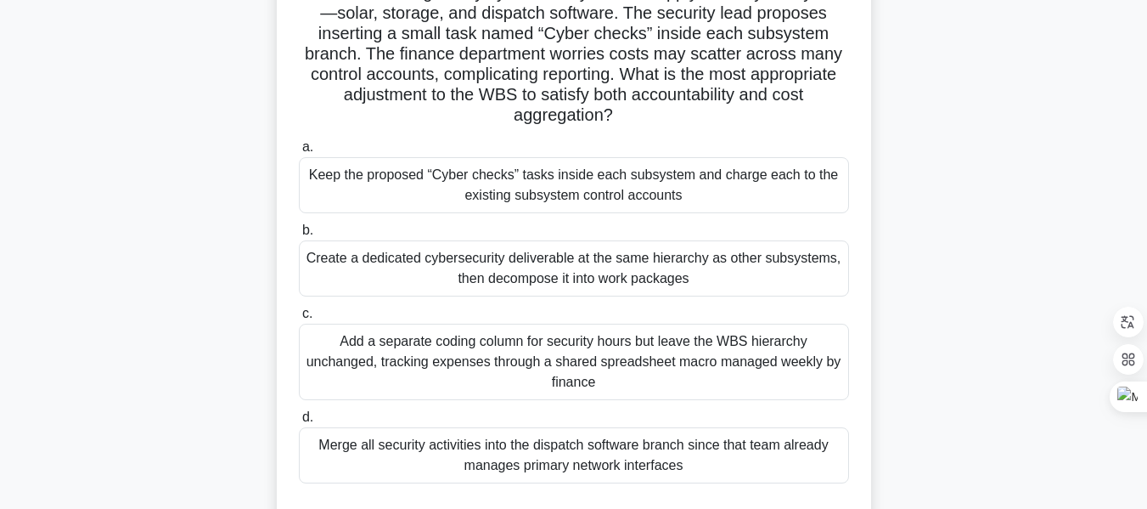
scroll to position [166, 0]
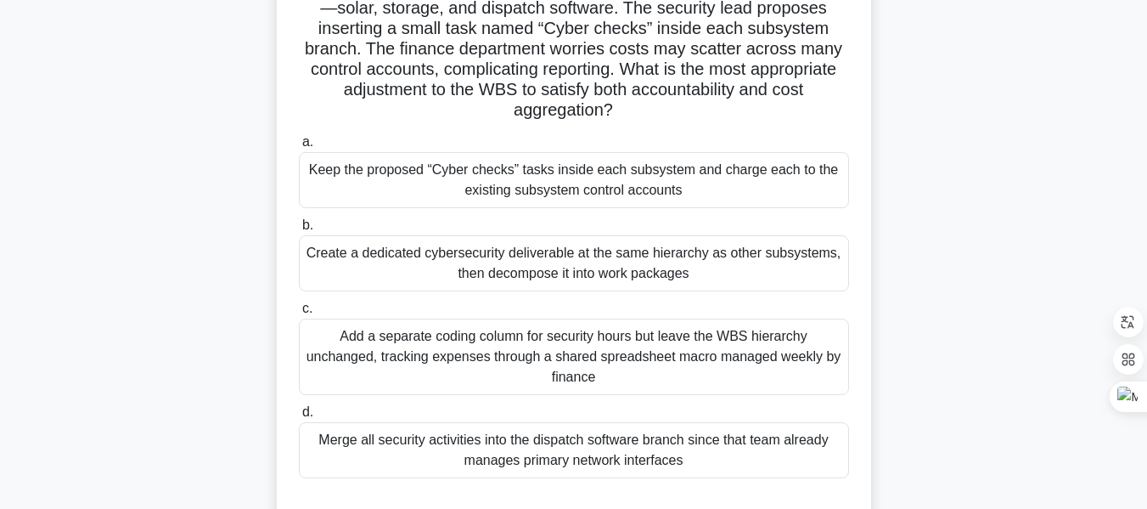
click at [479, 345] on div "Add a separate coding column for security hours but leave the WBS hierarchy unc…" at bounding box center [574, 356] width 550 height 76
click at [299, 314] on input "c. Add a separate coding column for security hours but leave the WBS hierarchy …" at bounding box center [299, 308] width 0 height 11
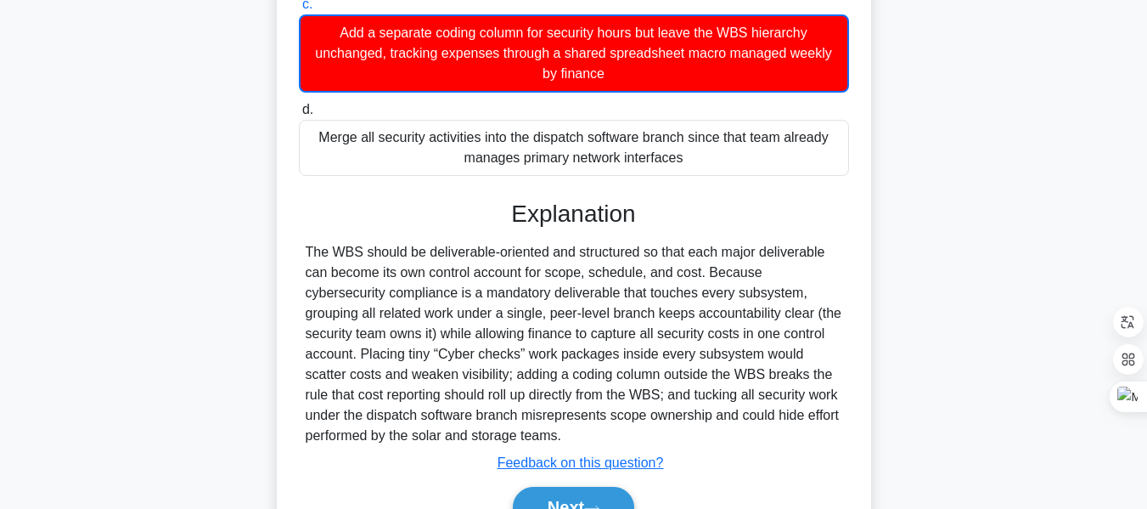
scroll to position [561, 0]
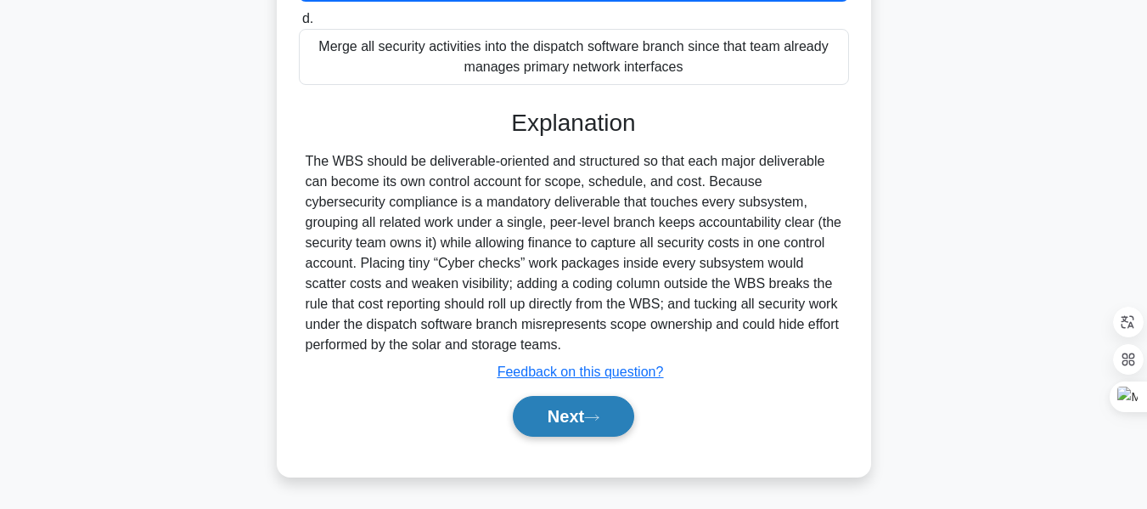
click at [592, 406] on button "Next" at bounding box center [573, 416] width 121 height 41
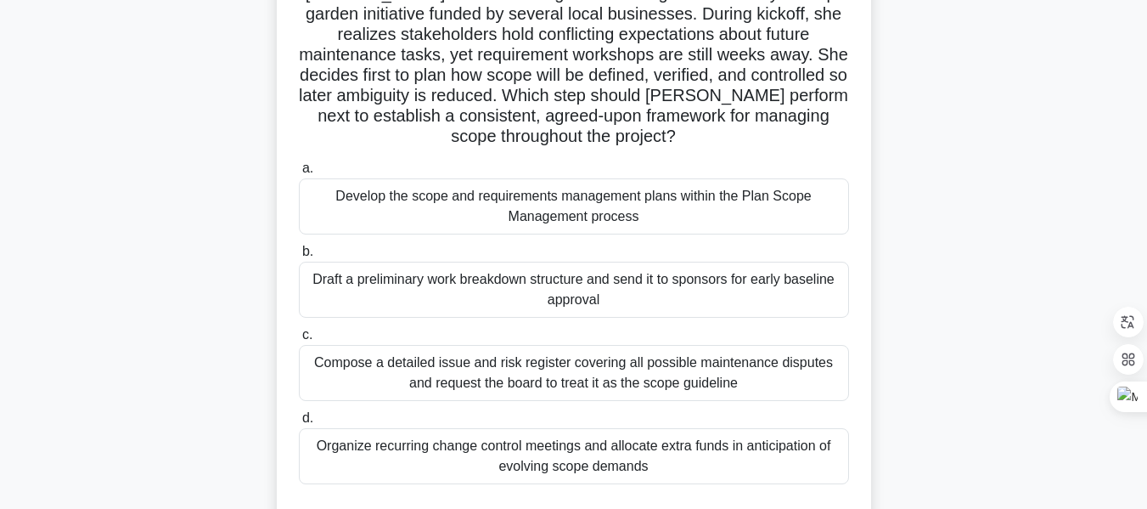
scroll to position [145, 0]
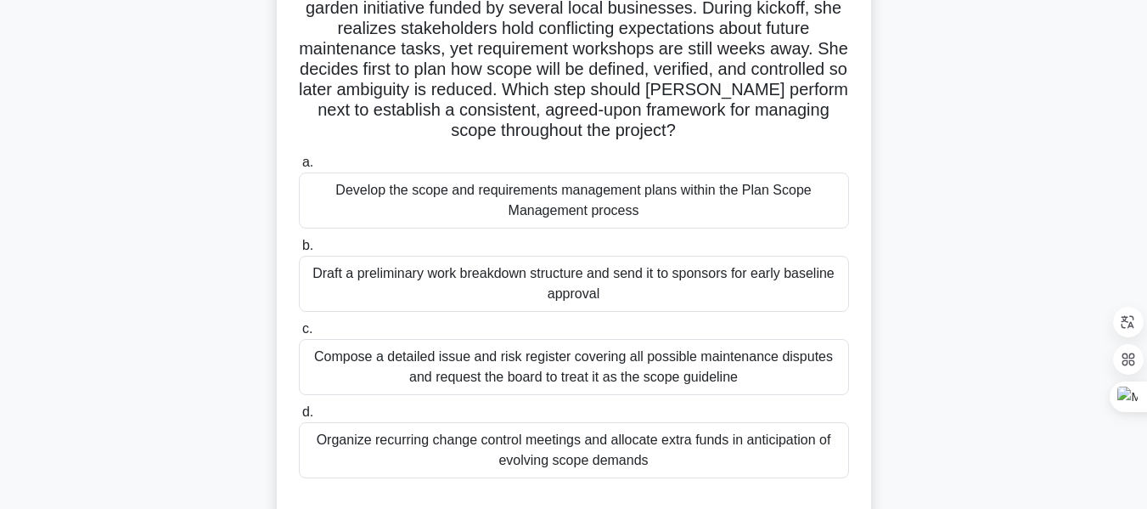
click at [560, 194] on div "Develop the scope and requirements management plans within the Plan Scope Manag…" at bounding box center [574, 200] width 550 height 56
click at [299, 168] on input "a. Develop the scope and requirements management plans within the Plan Scope Ma…" at bounding box center [299, 162] width 0 height 11
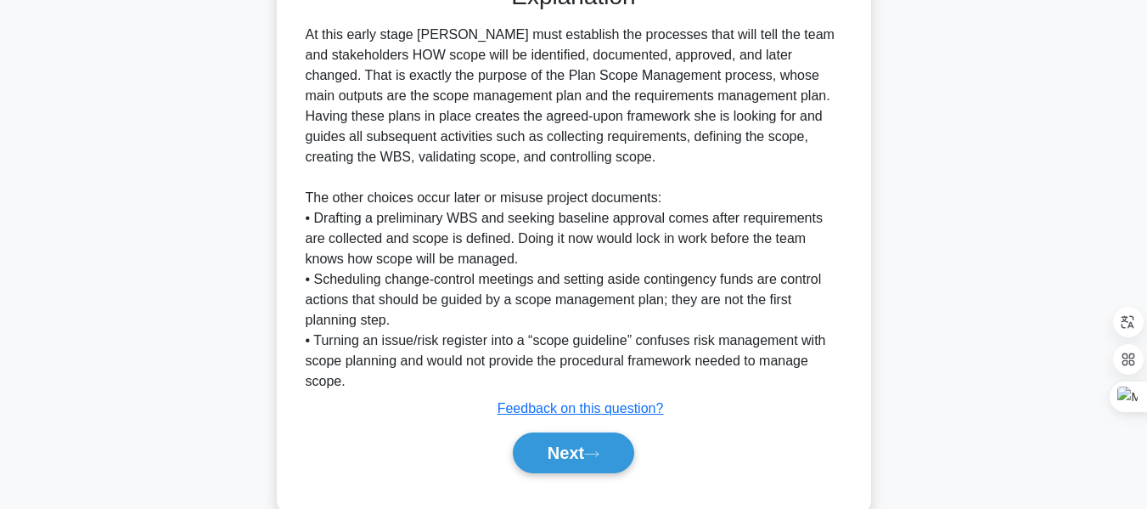
scroll to position [702, 0]
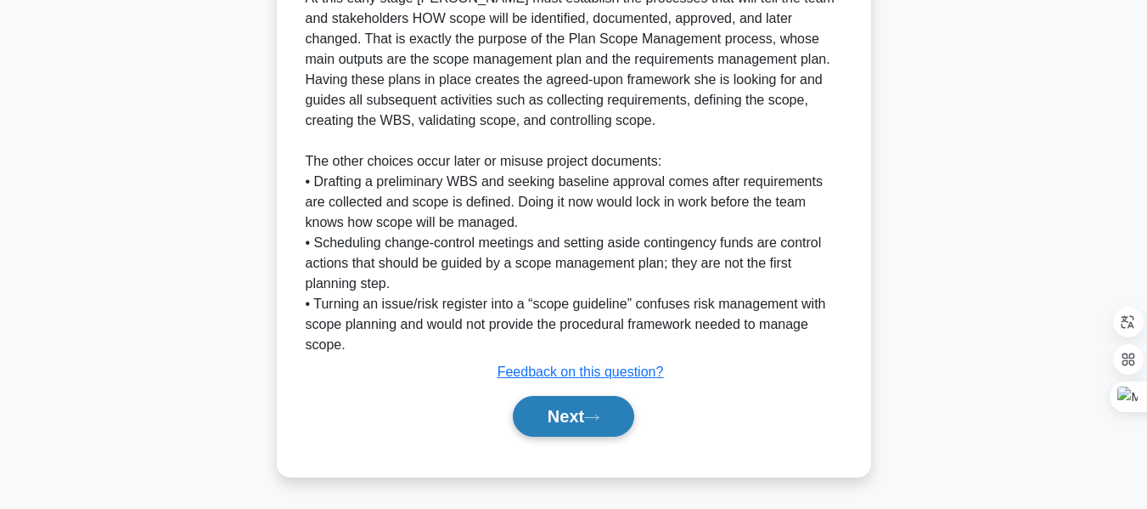
click at [583, 418] on button "Next" at bounding box center [573, 416] width 121 height 41
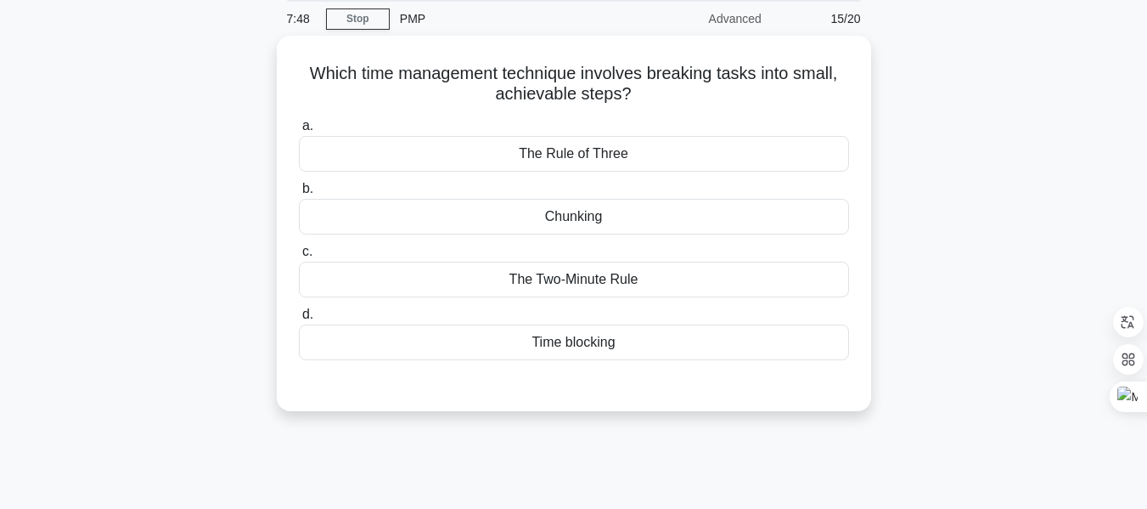
scroll to position [62, 0]
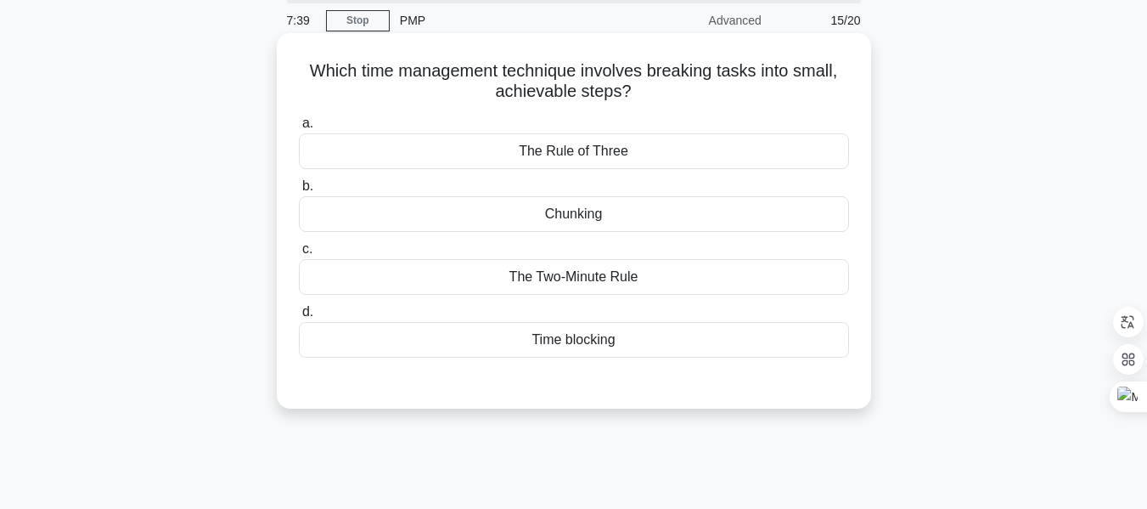
click at [600, 211] on div "Chunking" at bounding box center [574, 214] width 550 height 36
click at [299, 192] on input "b. Chunking" at bounding box center [299, 186] width 0 height 11
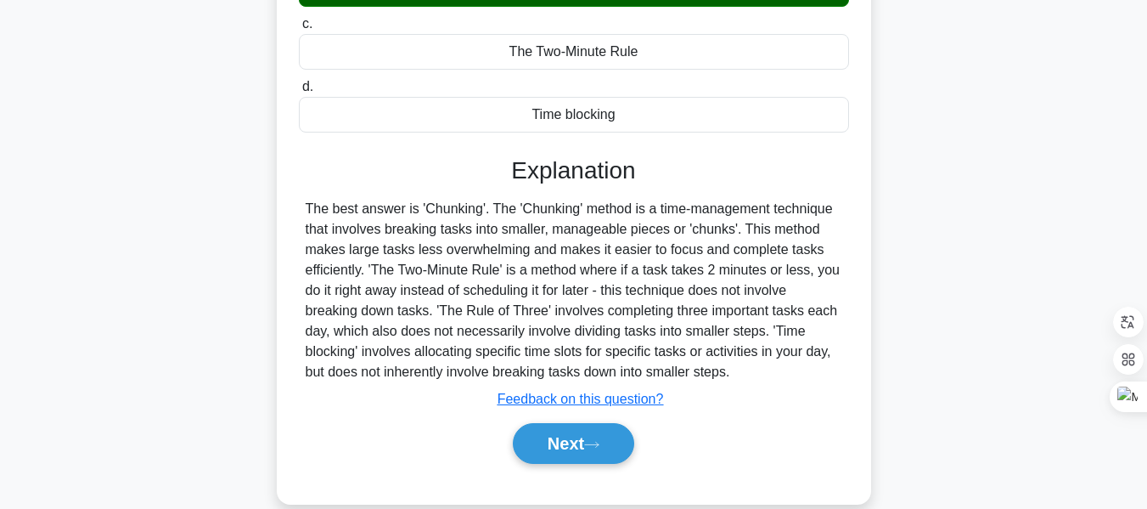
scroll to position [408, 0]
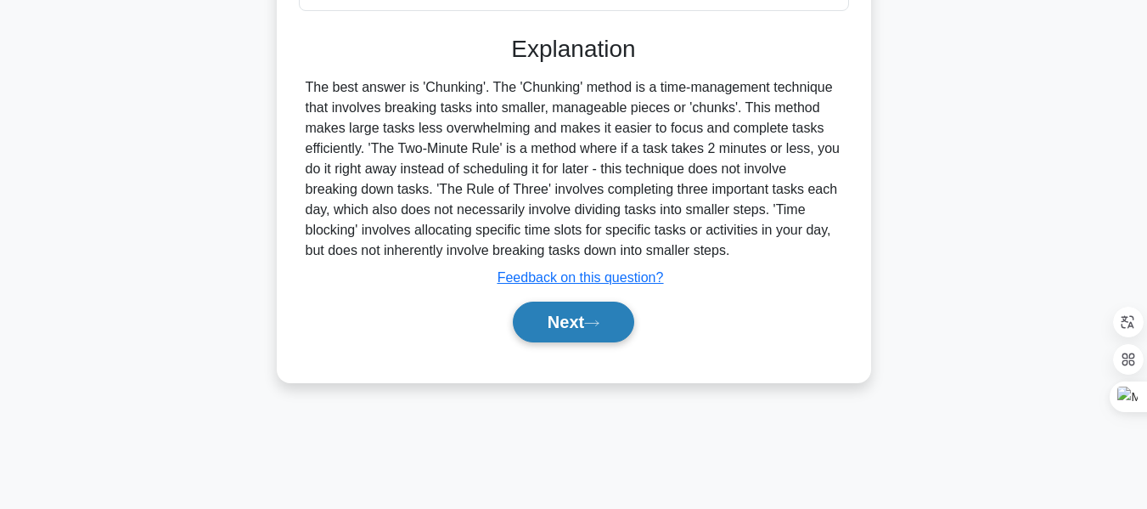
click at [570, 318] on button "Next" at bounding box center [573, 321] width 121 height 41
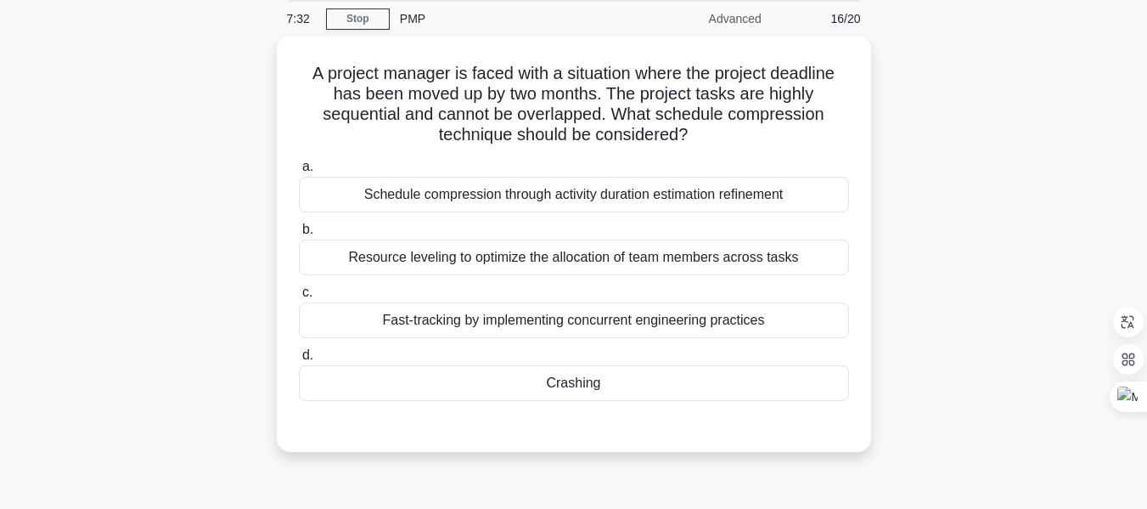
scroll to position [55, 0]
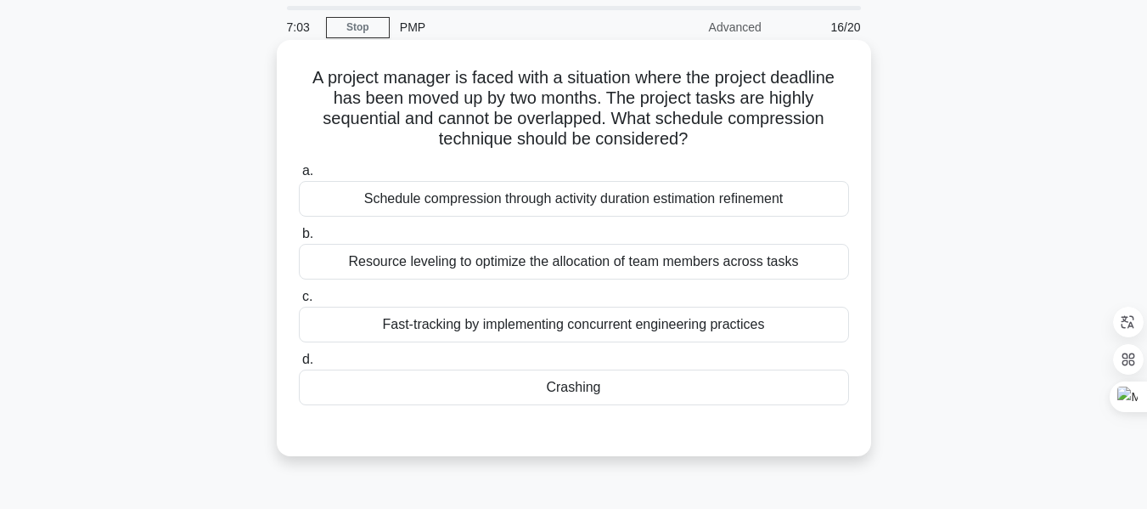
click at [509, 261] on div "Resource leveling to optimize the allocation of team members across tasks" at bounding box center [574, 262] width 550 height 36
click at [299, 239] on input "b. Resource leveling to optimize the allocation of team members across tasks" at bounding box center [299, 233] width 0 height 11
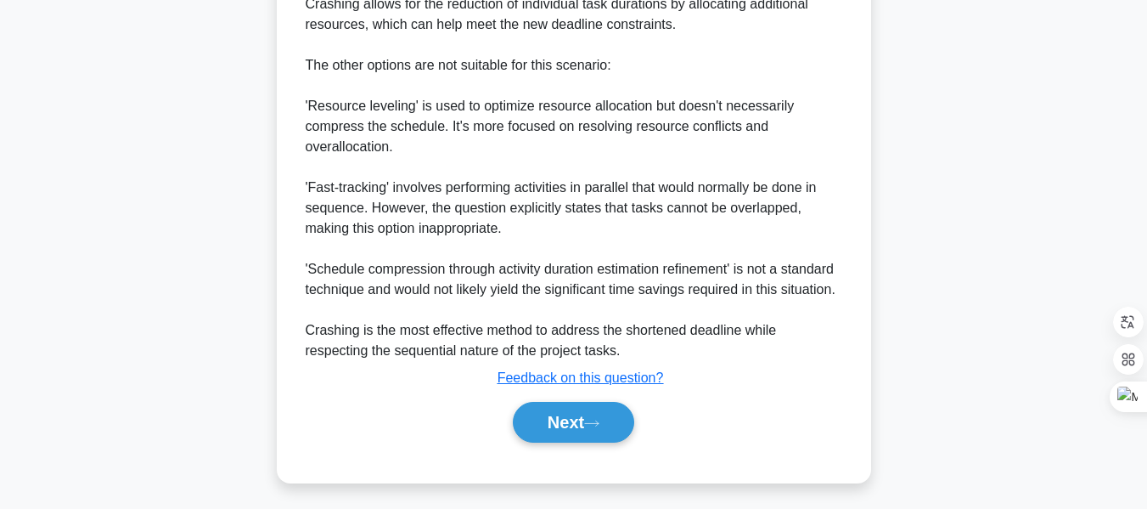
scroll to position [704, 0]
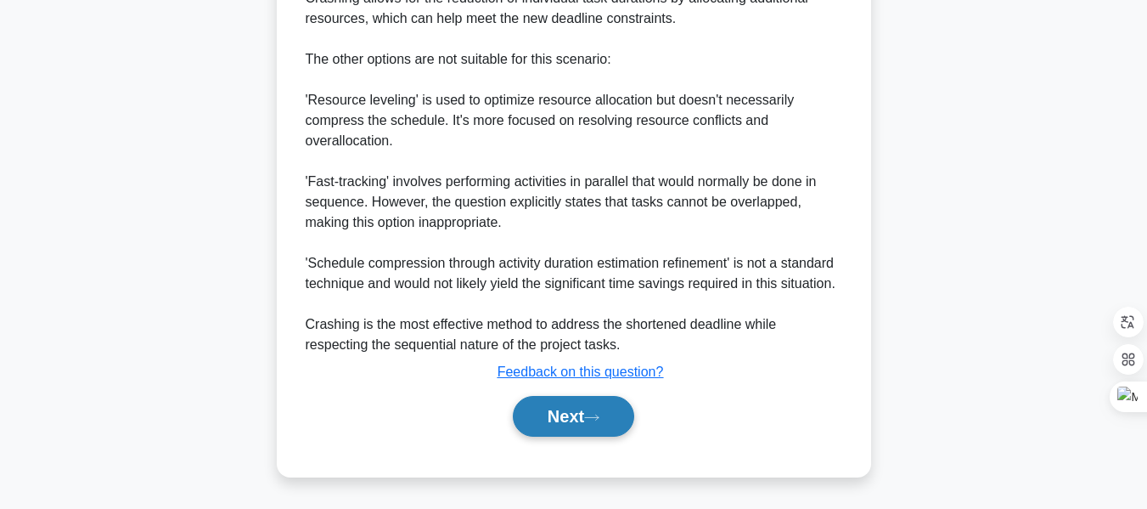
click at [572, 414] on button "Next" at bounding box center [573, 416] width 121 height 41
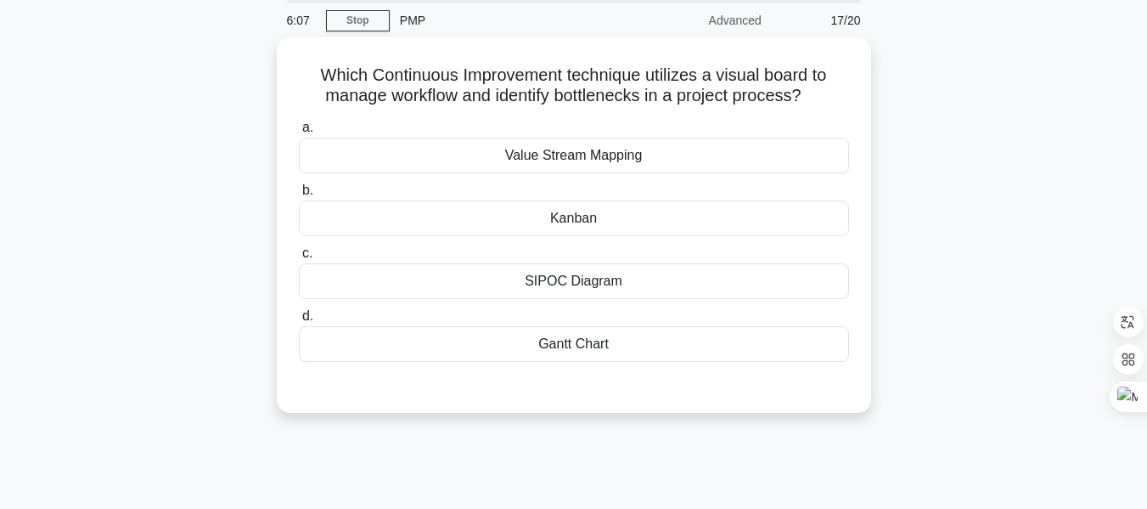
scroll to position [55, 0]
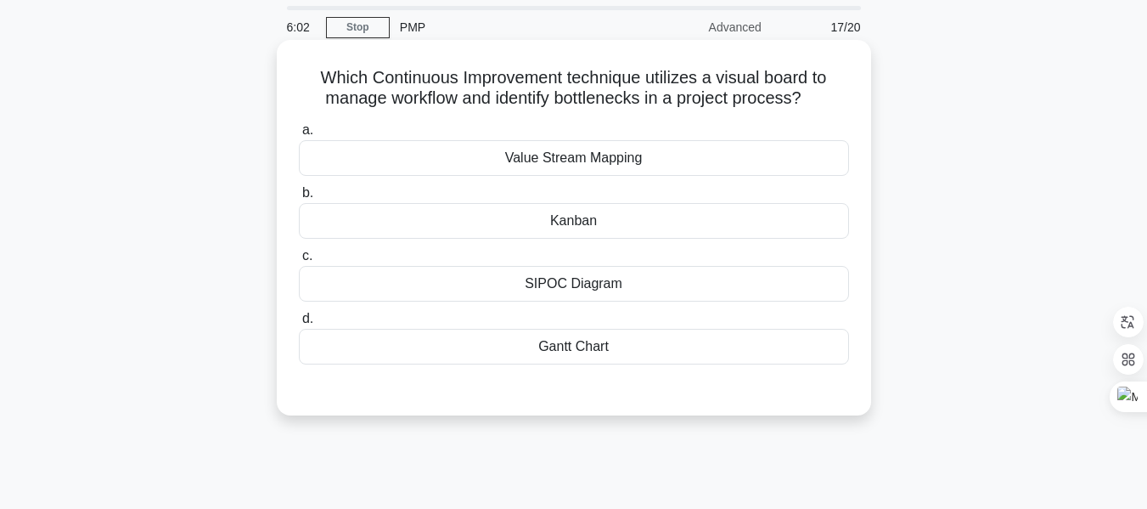
click at [594, 219] on div "Kanban" at bounding box center [574, 221] width 550 height 36
click at [299, 199] on input "b. [GEOGRAPHIC_DATA]" at bounding box center [299, 193] width 0 height 11
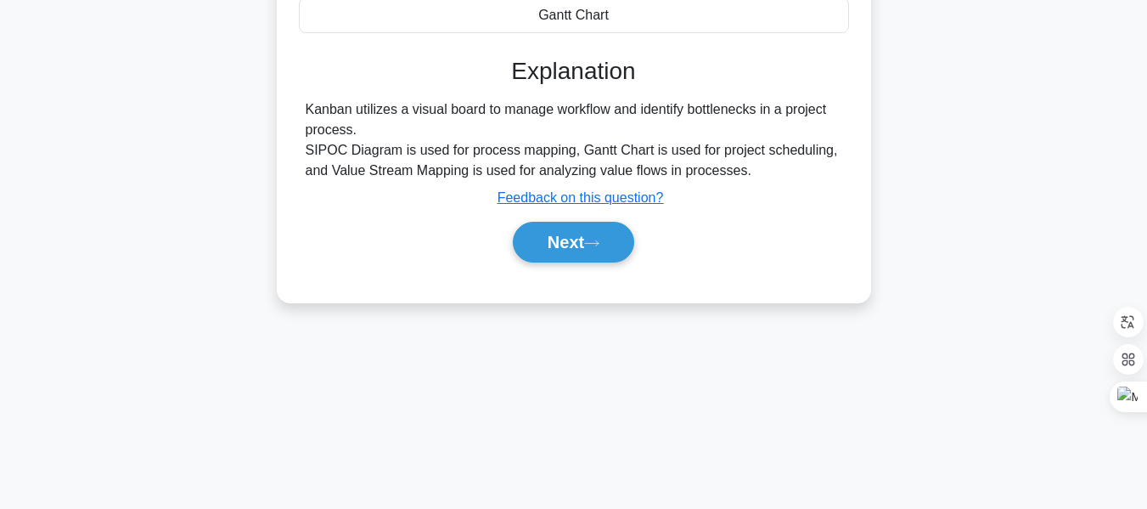
scroll to position [408, 0]
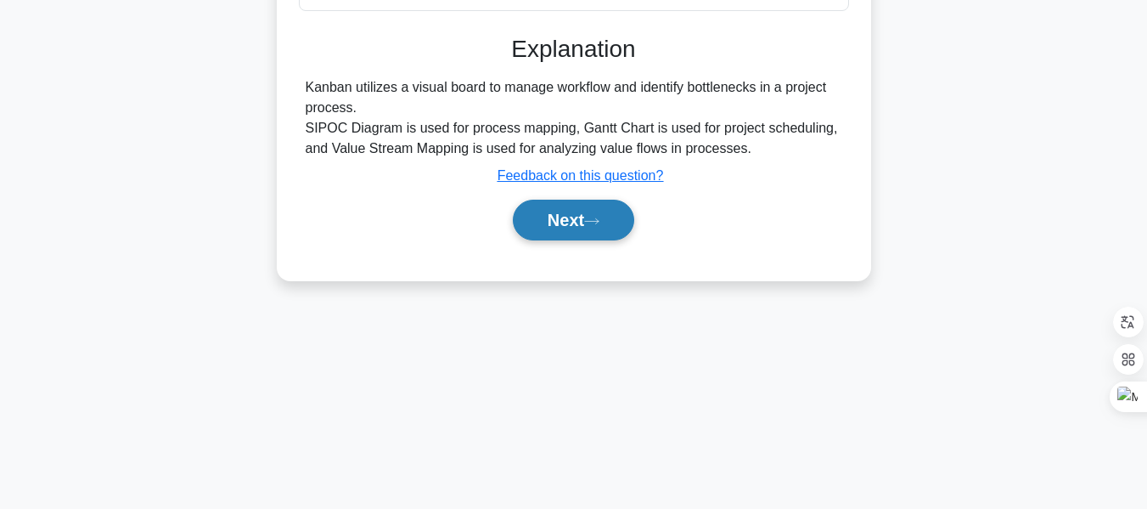
click at [589, 226] on button "Next" at bounding box center [573, 220] width 121 height 41
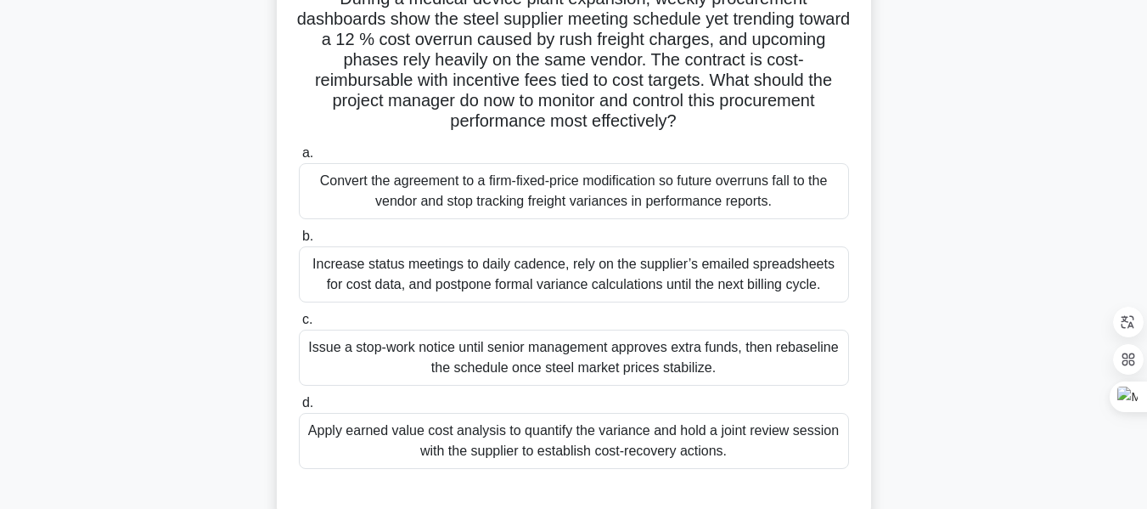
scroll to position [142, 0]
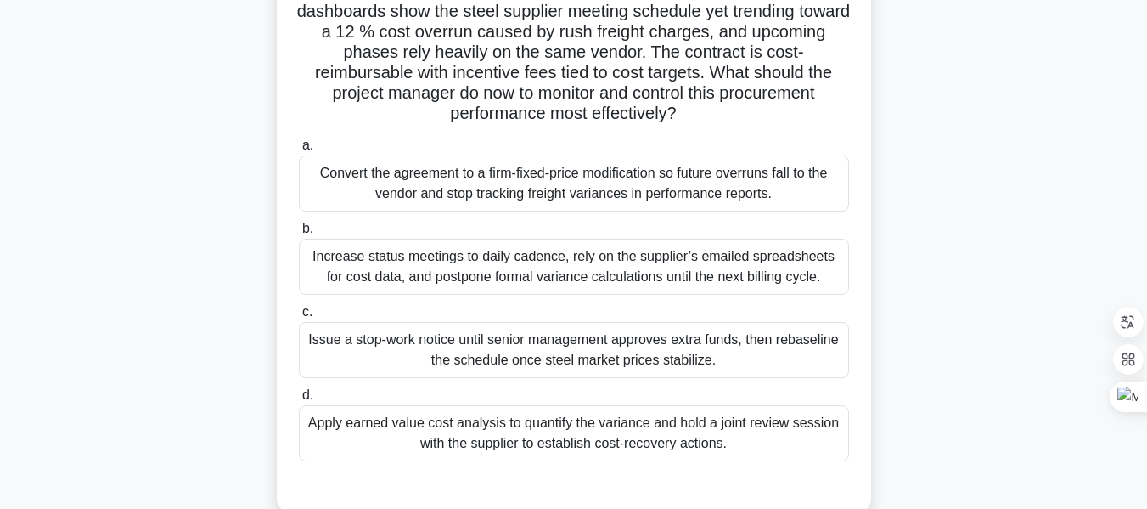
click at [534, 276] on div "Increase status meetings to daily cadence, rely on the supplier’s emailed sprea…" at bounding box center [574, 267] width 550 height 56
click at [299, 234] on input "b. Increase status meetings to daily cadence, rely on the supplier’s emailed sp…" at bounding box center [299, 228] width 0 height 11
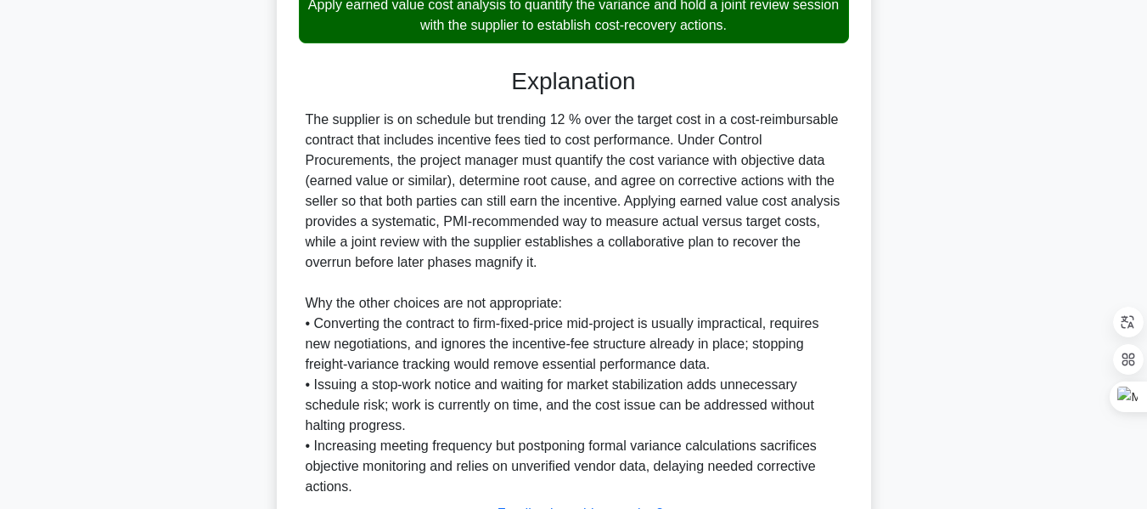
scroll to position [704, 0]
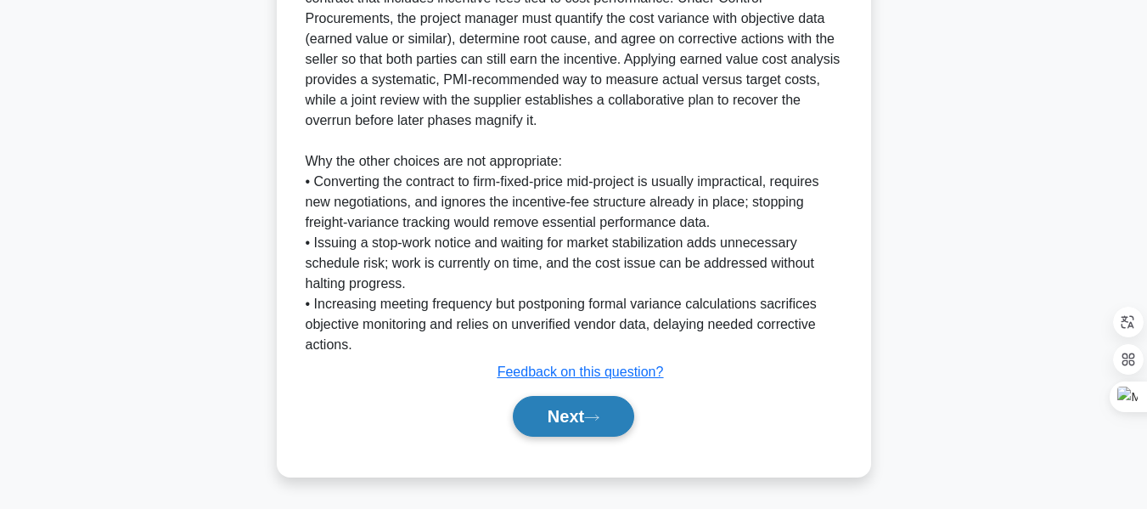
click at [571, 420] on button "Next" at bounding box center [573, 416] width 121 height 41
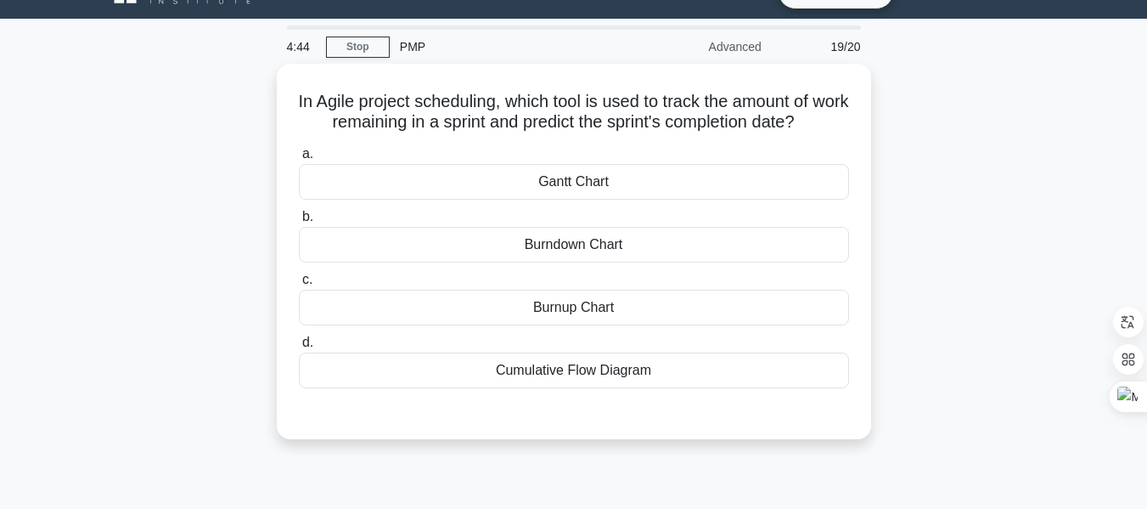
scroll to position [0, 0]
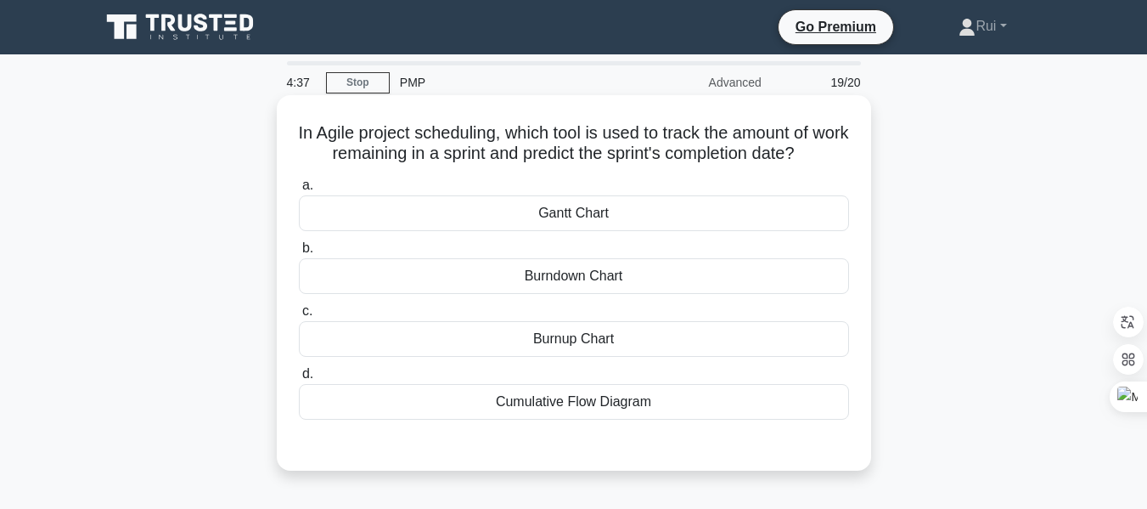
click at [594, 282] on div "Burndown Chart" at bounding box center [574, 276] width 550 height 36
click at [299, 254] on input "b. Burndown Chart" at bounding box center [299, 248] width 0 height 11
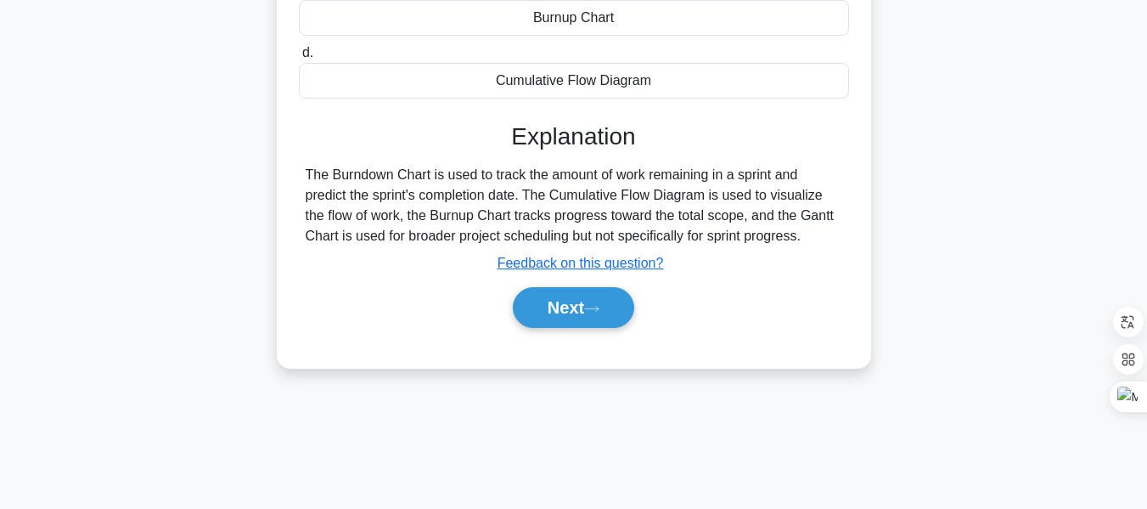
scroll to position [408, 0]
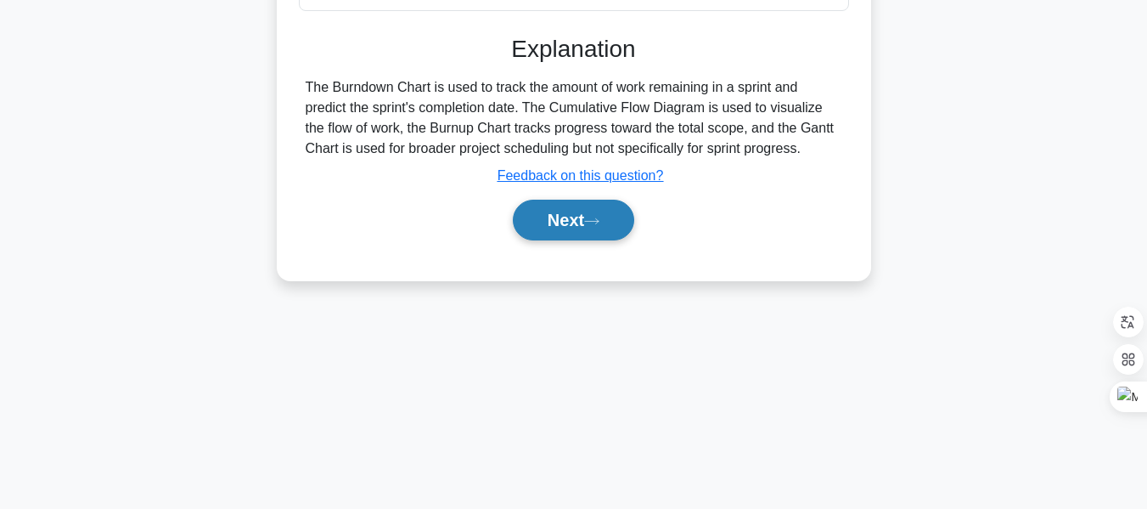
click at [548, 215] on button "Next" at bounding box center [573, 220] width 121 height 41
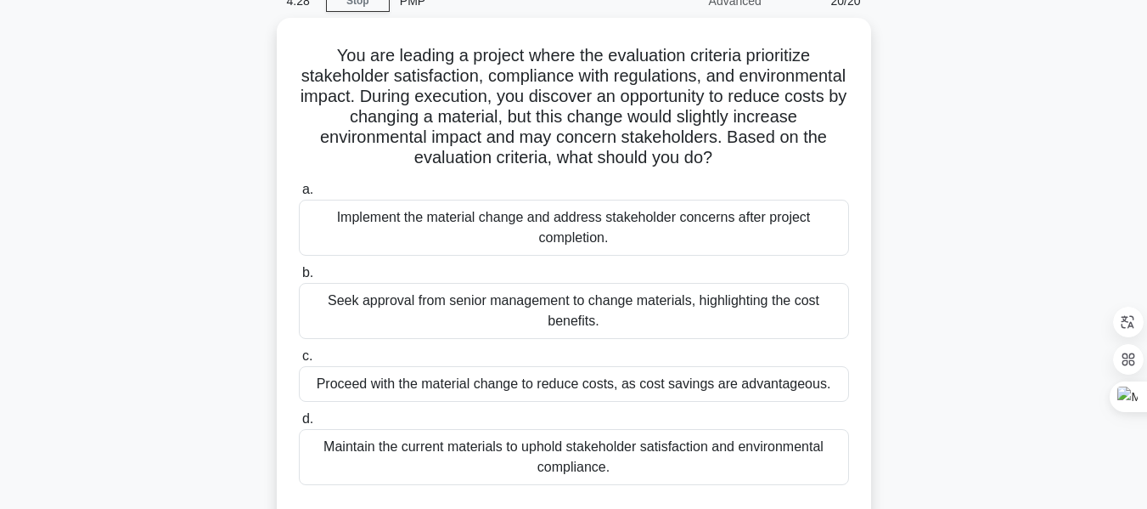
scroll to position [80, 0]
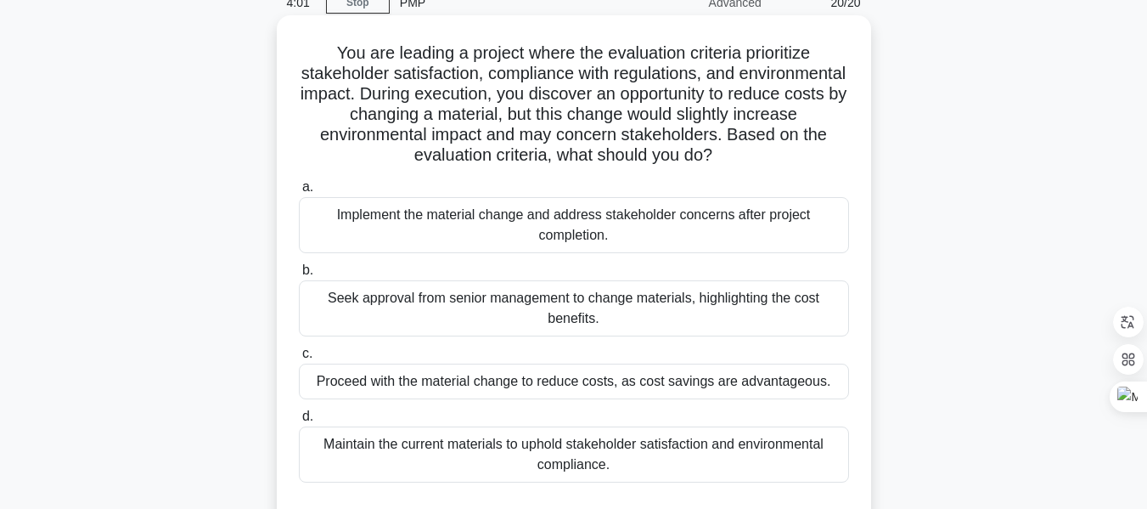
click at [597, 299] on div "Seek approval from senior management to change materials, highlighting the cost…" at bounding box center [574, 308] width 550 height 56
click at [425, 303] on div "Seek approval from senior management to change materials, highlighting the cost…" at bounding box center [574, 308] width 550 height 56
click at [299, 276] on input "b. Seek approval from senior management to change materials, highlighting the c…" at bounding box center [299, 270] width 0 height 11
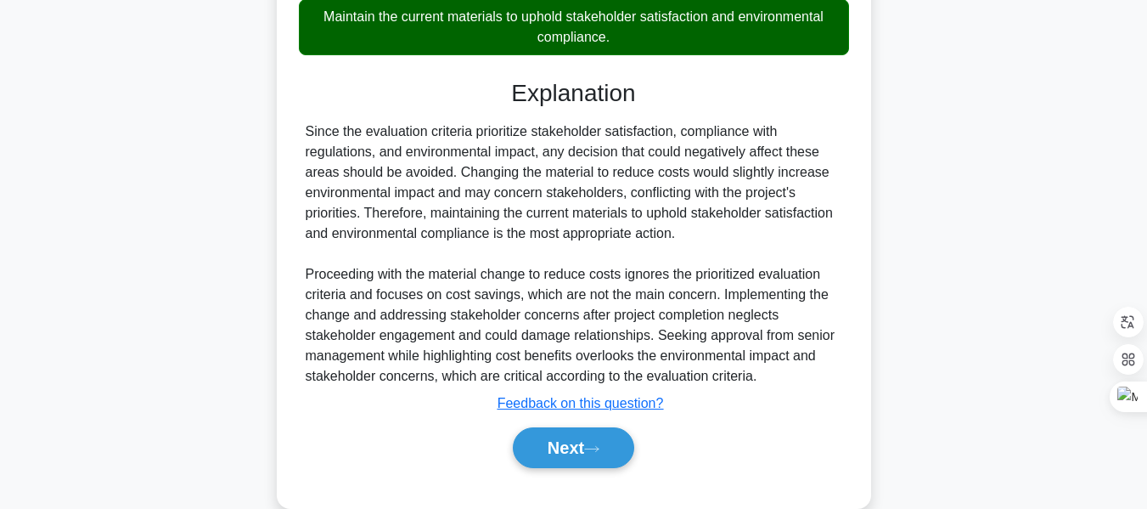
scroll to position [541, 0]
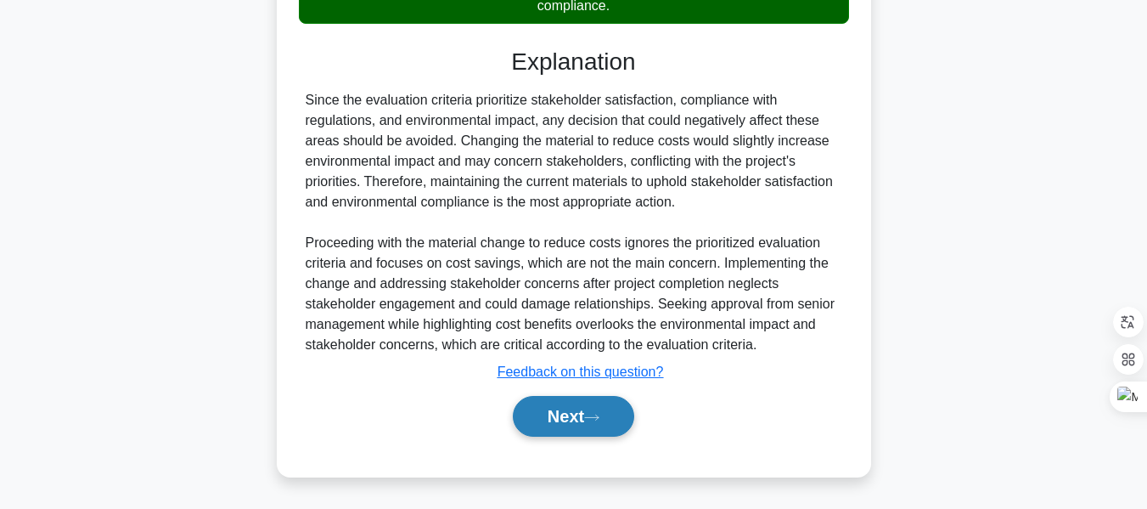
click at [560, 415] on button "Next" at bounding box center [573, 416] width 121 height 41
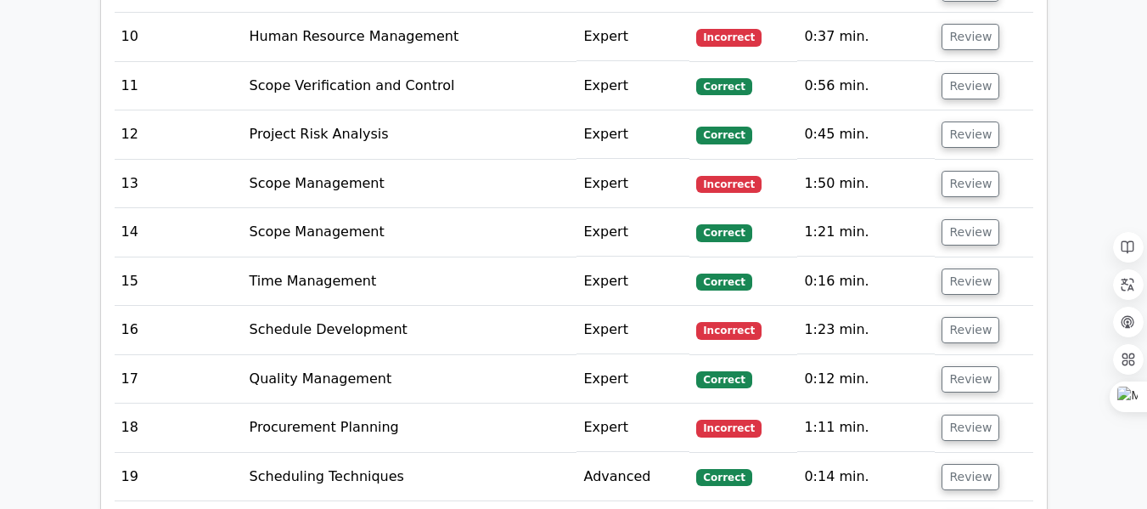
scroll to position [3296, 0]
